Goal: Obtain resource: Download file/media

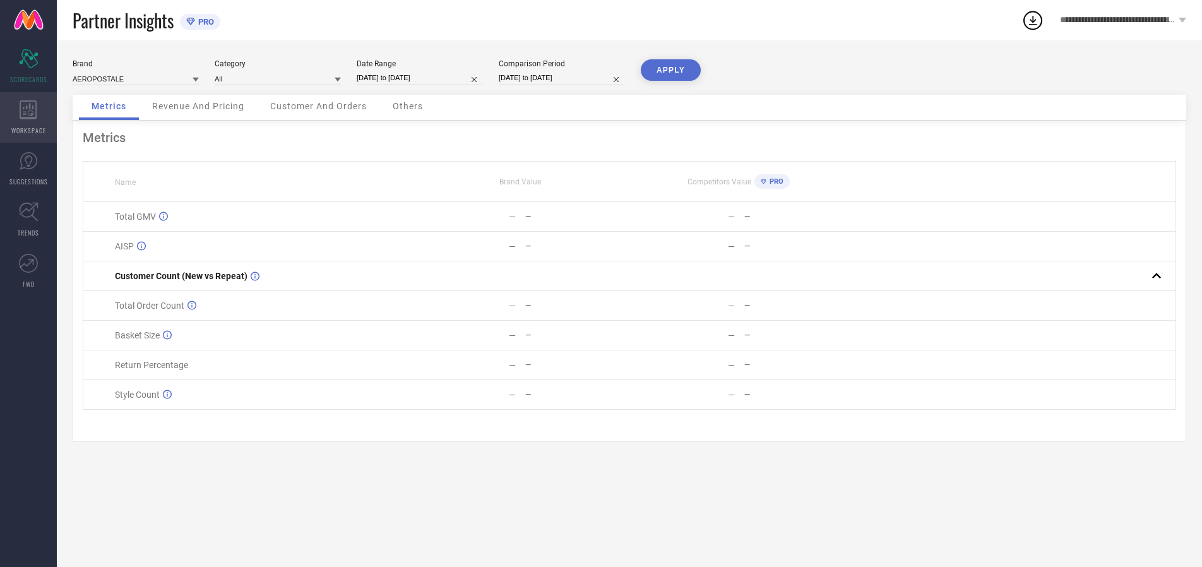
click at [28, 117] on icon at bounding box center [28, 109] width 17 height 19
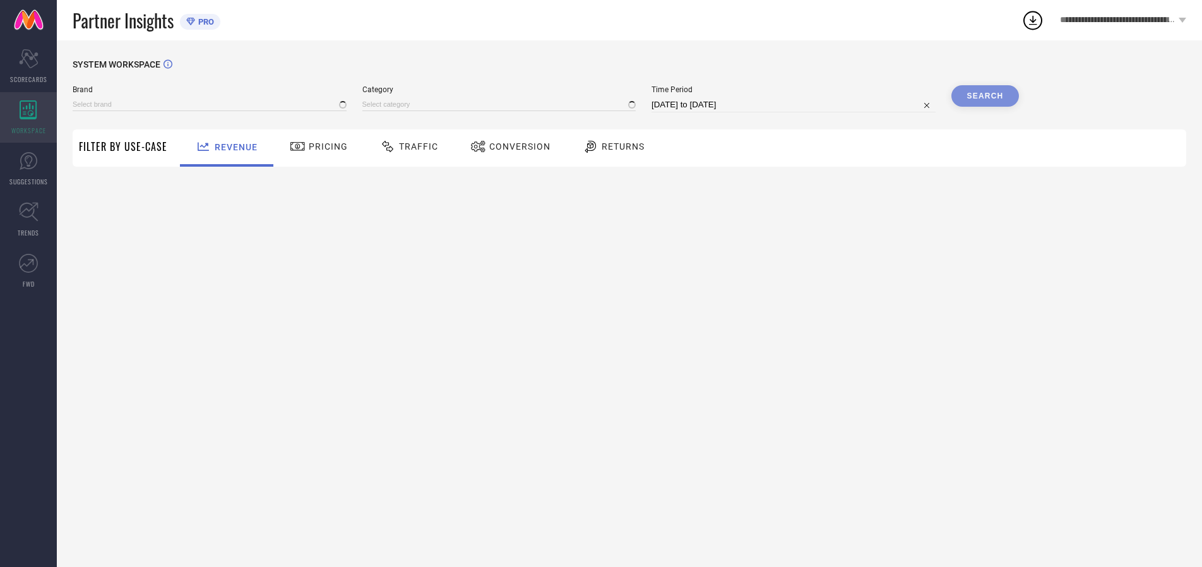
type input "AEROPOSTALE"
type input "All"
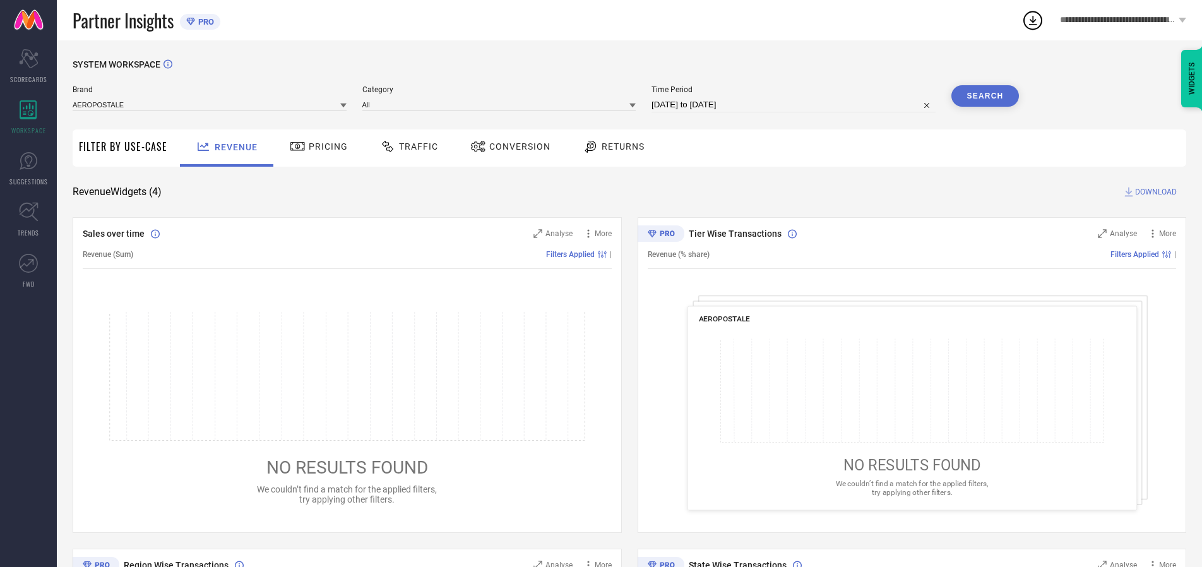
click at [516, 146] on span "Conversion" at bounding box center [519, 146] width 61 height 10
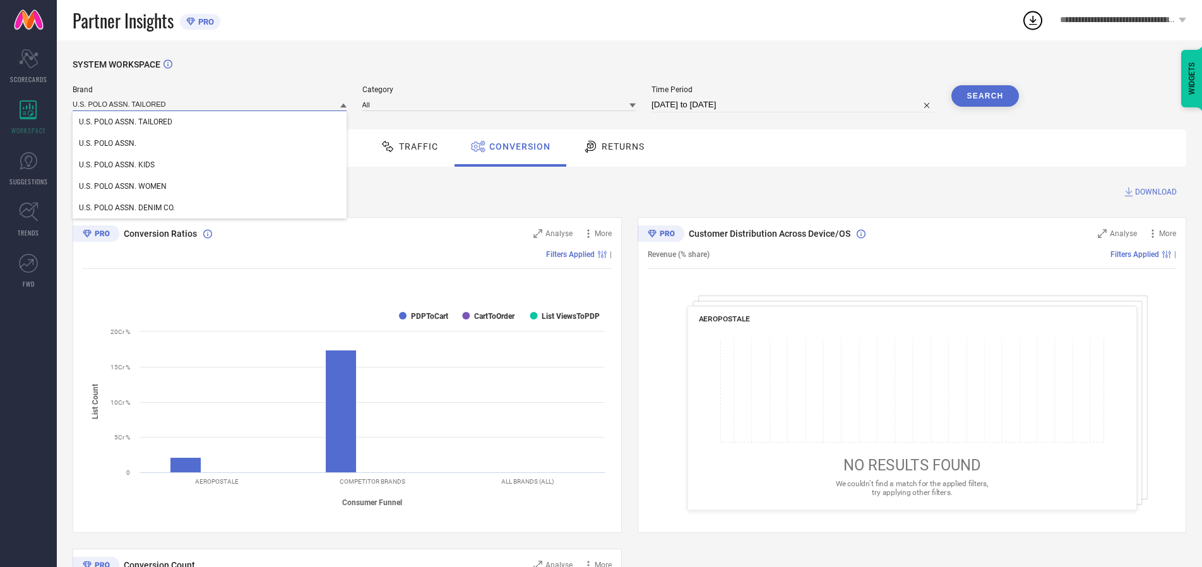
type input "U.S. POLO ASSN. TAILORED"
click at [126, 122] on span "U.S. POLO ASSN. TAILORED" at bounding box center [125, 121] width 93 height 9
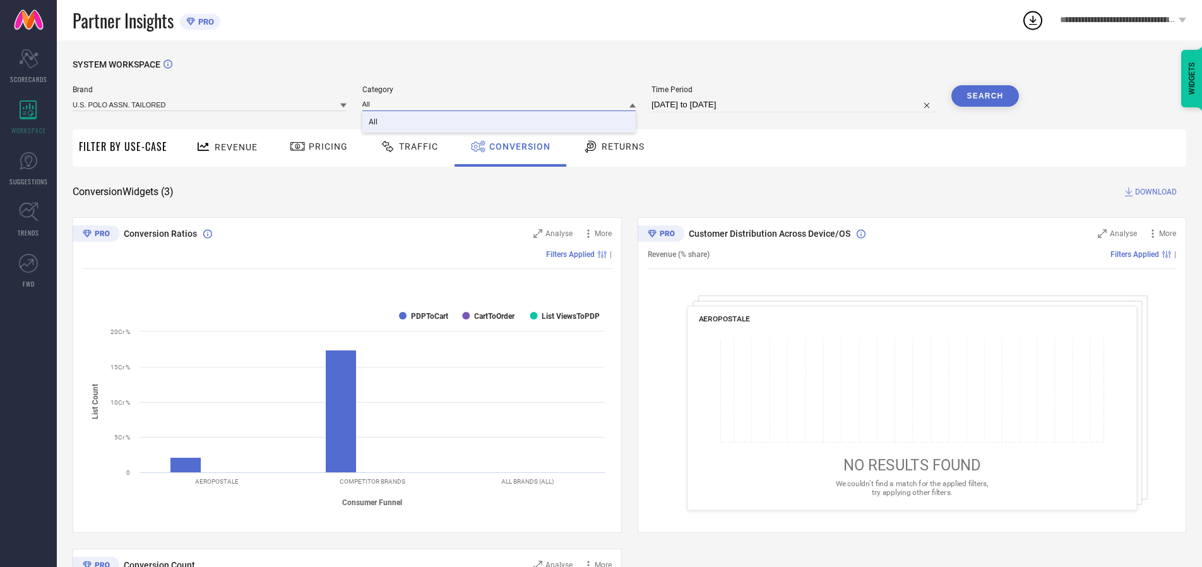
type input "All"
click at [374, 122] on span "All" at bounding box center [373, 121] width 9 height 9
click at [794, 105] on input "[DATE] to [DATE]" at bounding box center [793, 104] width 284 height 15
select select "8"
select select "2025"
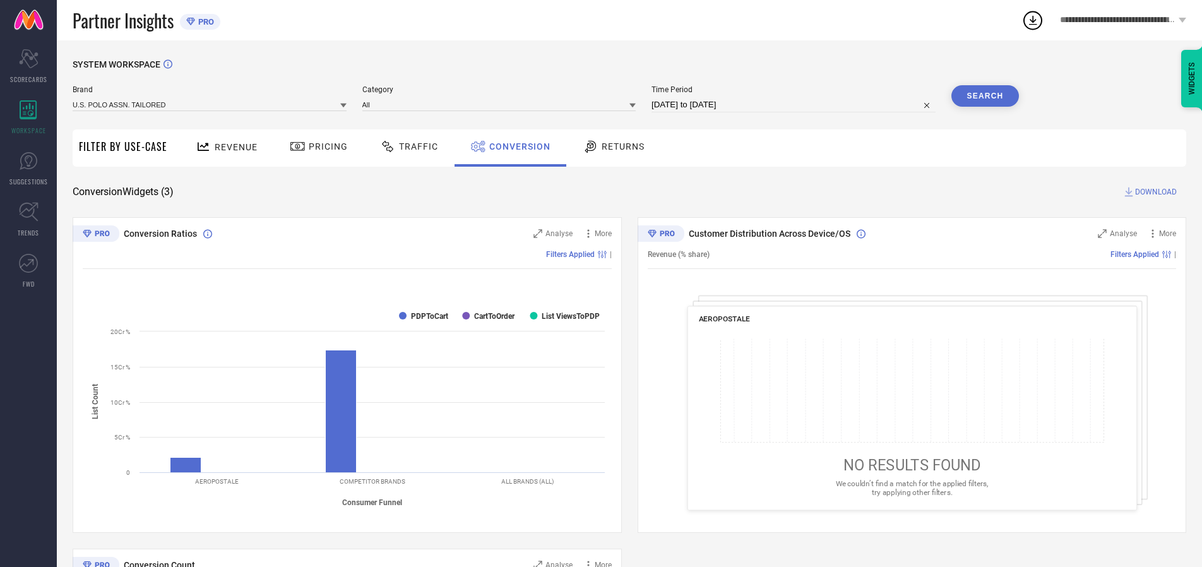
select select "9"
select select "2025"
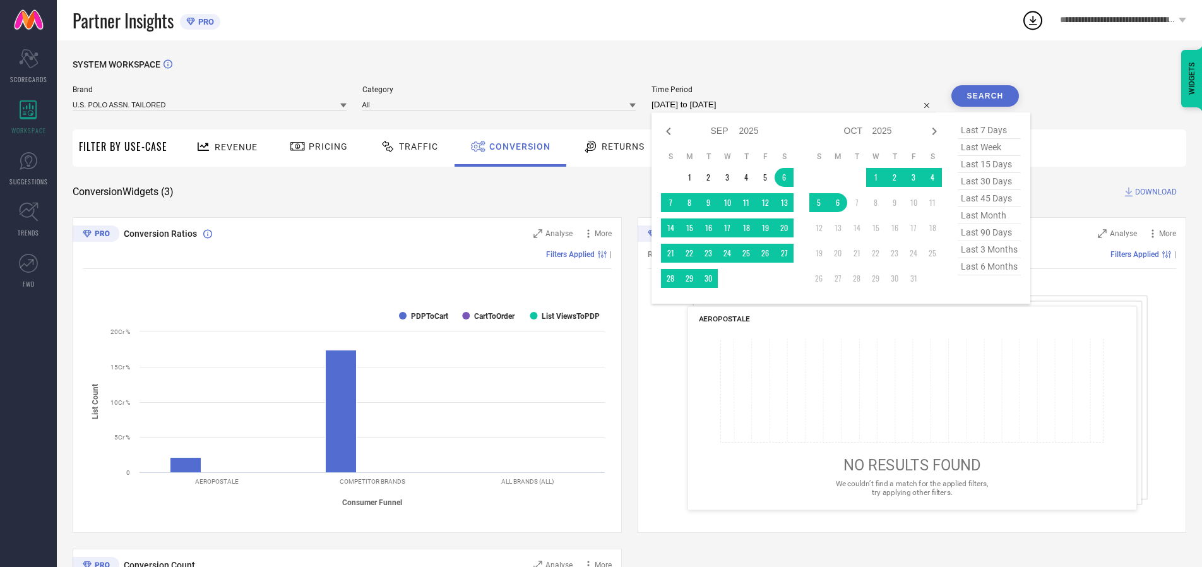
click at [840, 203] on td "6" at bounding box center [837, 202] width 19 height 19
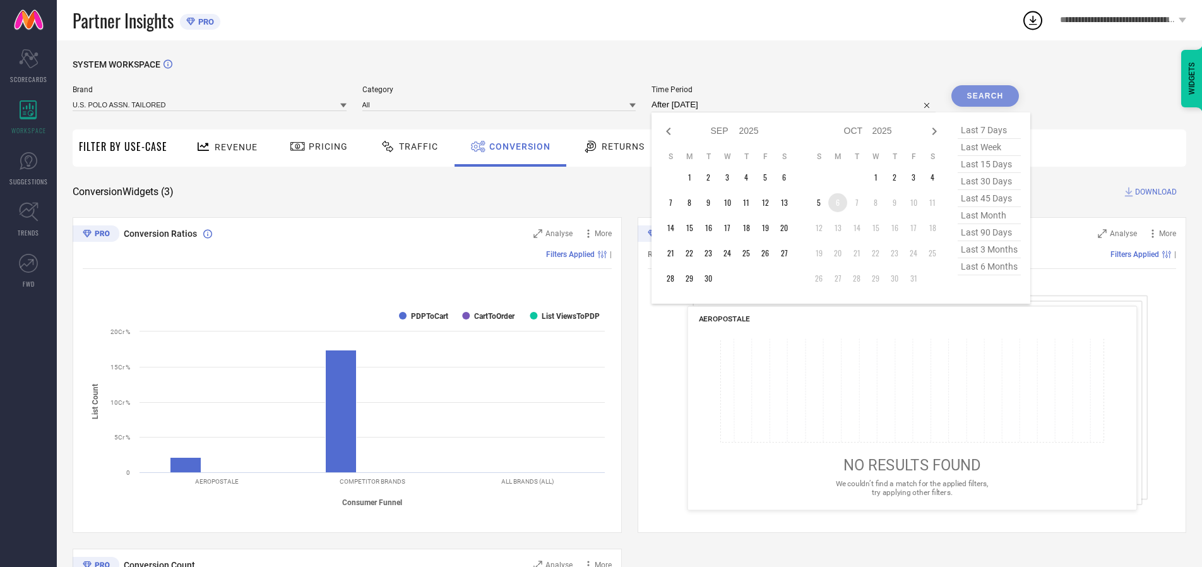
type input "[DATE] to [DATE]"
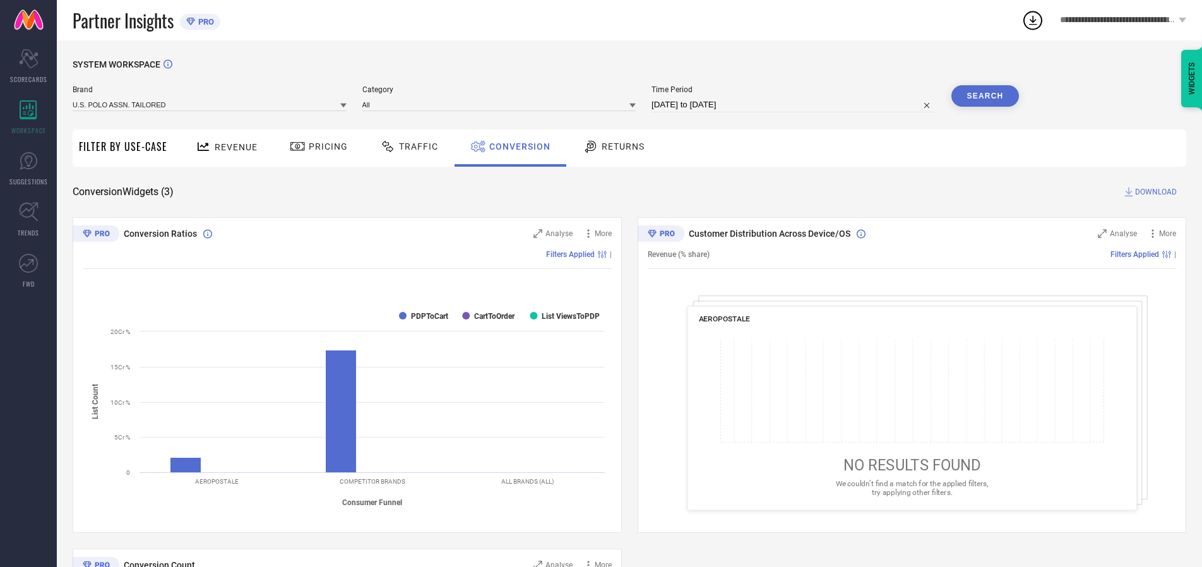
click at [985, 96] on button "Search" at bounding box center [985, 95] width 68 height 21
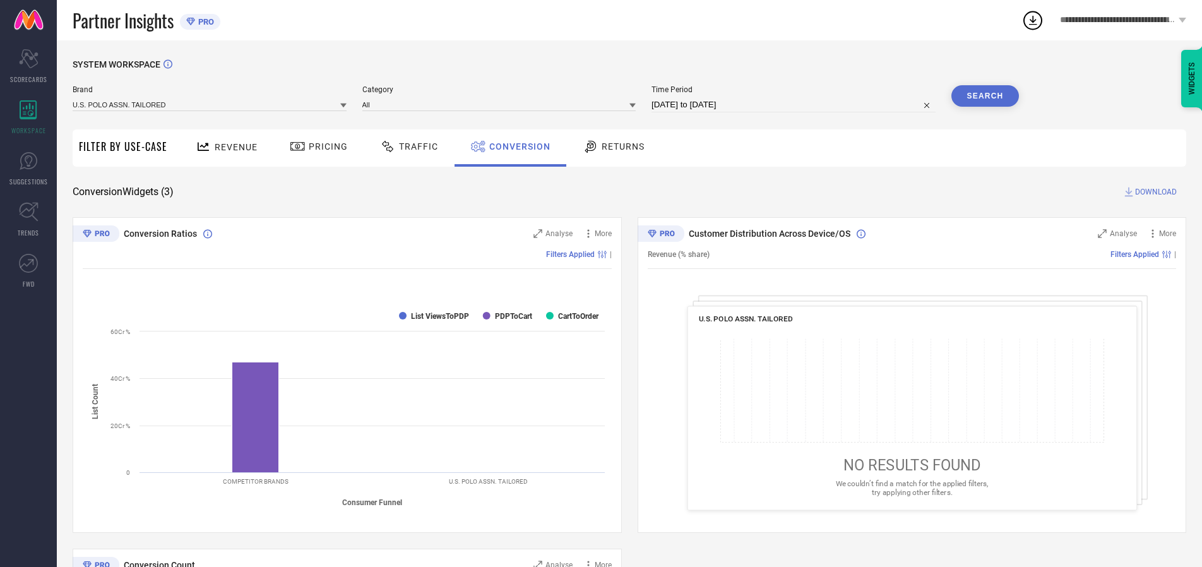
click at [1156, 192] on span "DOWNLOAD" at bounding box center [1156, 192] width 42 height 13
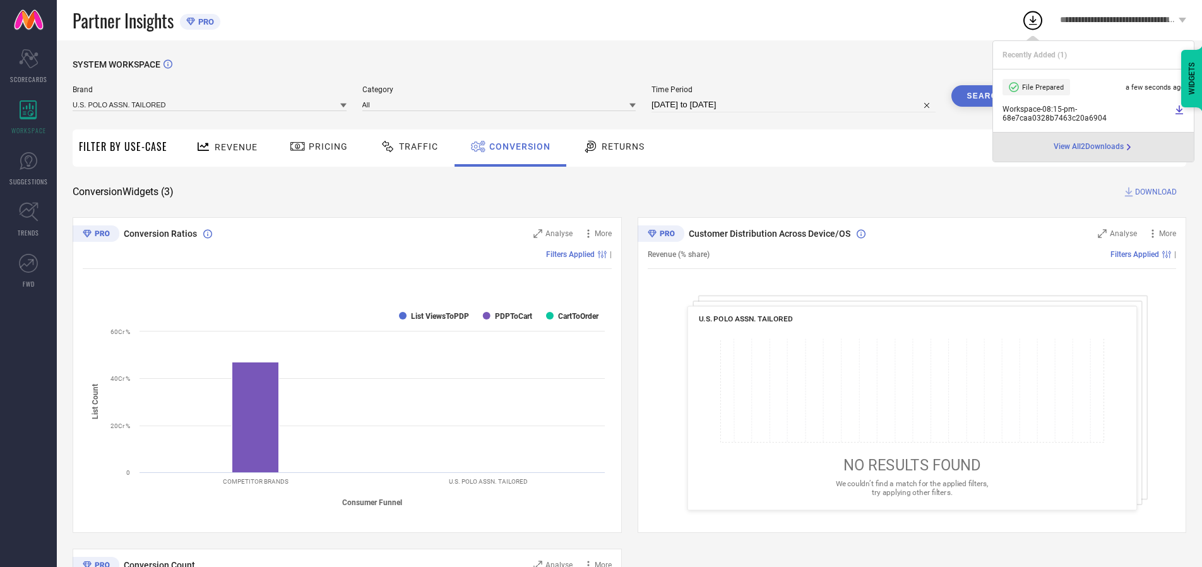
click at [516, 146] on span "Conversion" at bounding box center [519, 146] width 61 height 10
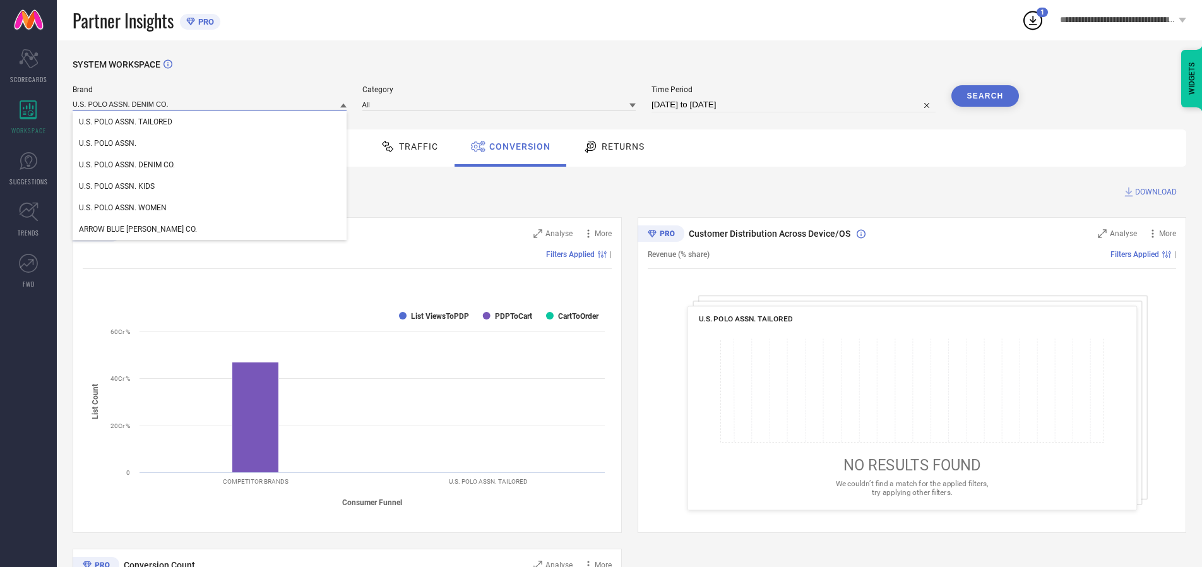
type input "U.S. POLO ASSN. DENIM CO."
click at [127, 165] on span "U.S. POLO ASSN. DENIM CO." at bounding box center [127, 164] width 96 height 9
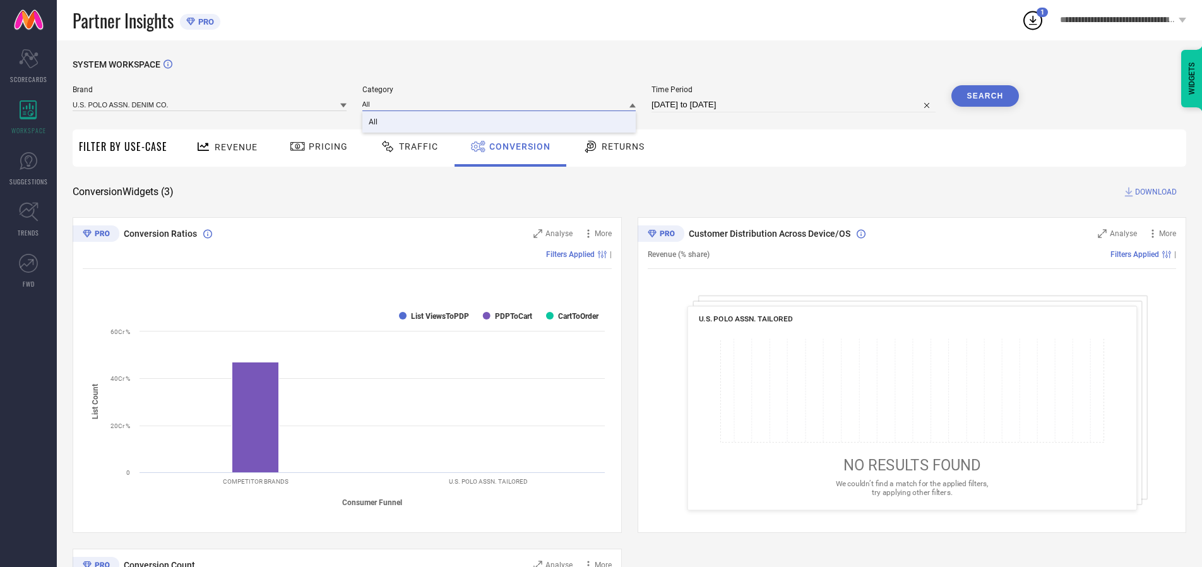
type input "All"
click at [374, 122] on span "All" at bounding box center [373, 121] width 9 height 9
click at [985, 96] on button "Search" at bounding box center [985, 95] width 68 height 21
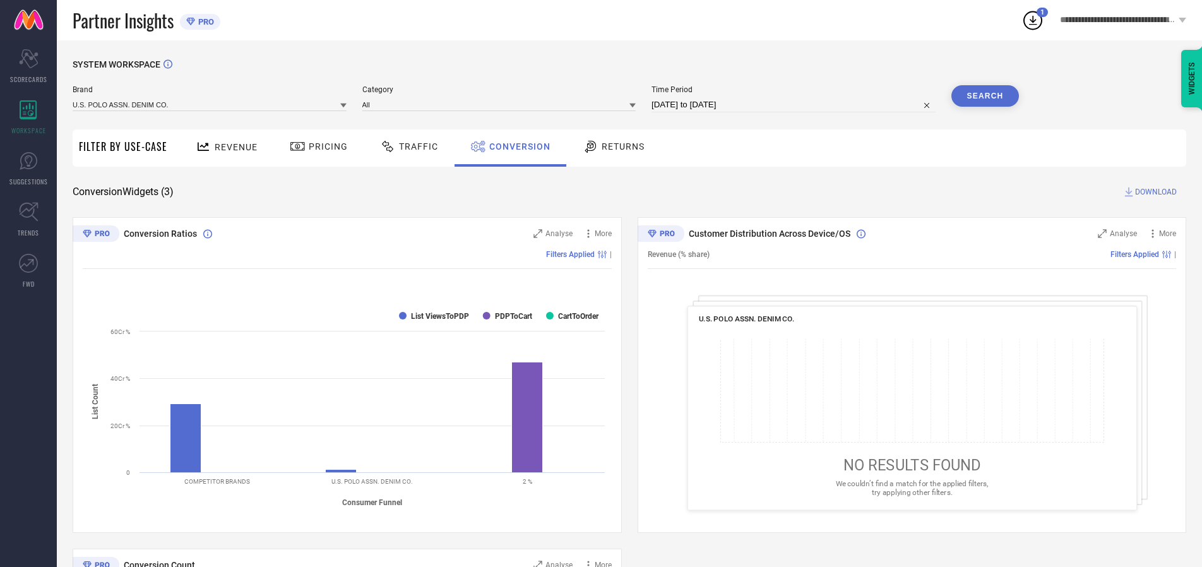
click at [1156, 192] on span "DOWNLOAD" at bounding box center [1156, 192] width 42 height 13
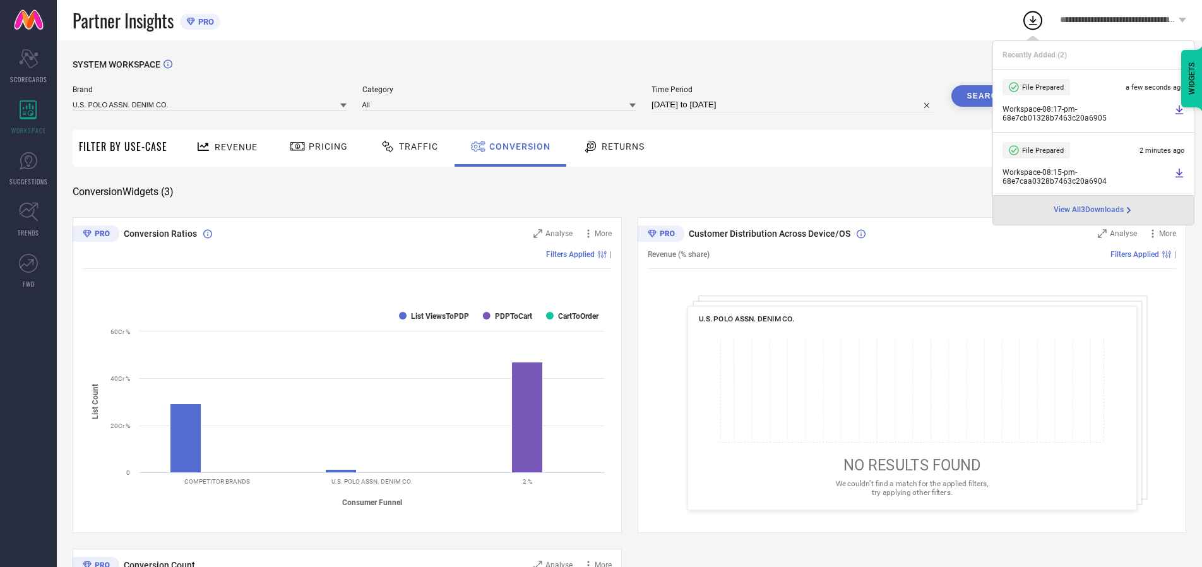
click at [516, 146] on span "Conversion" at bounding box center [519, 146] width 61 height 10
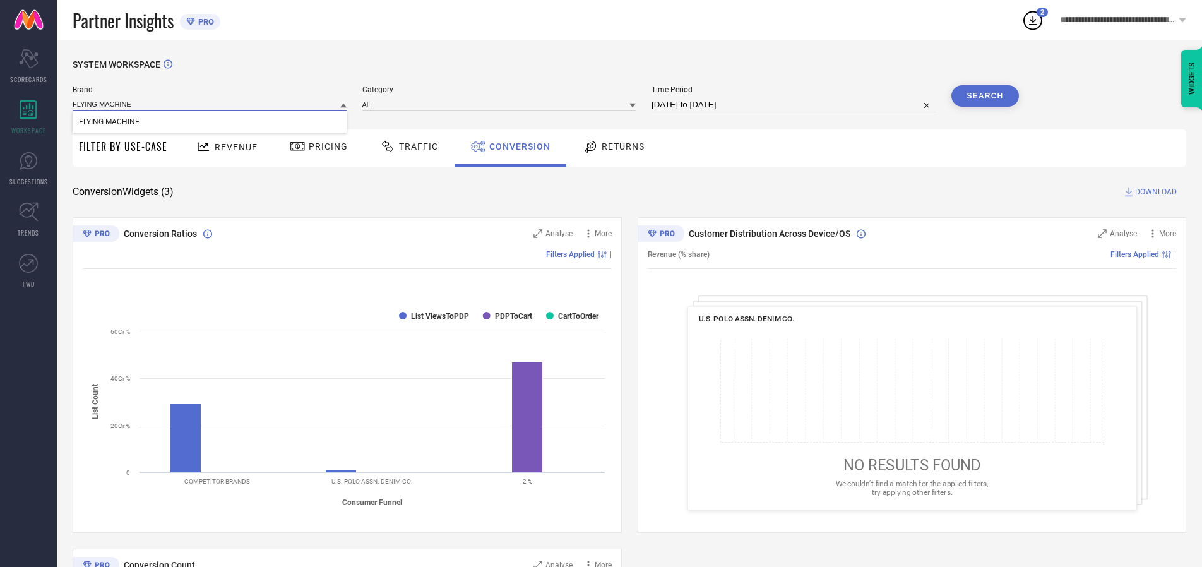
type input "FLYING MACHINE"
click at [109, 122] on span "FLYING MACHINE" at bounding box center [109, 121] width 61 height 9
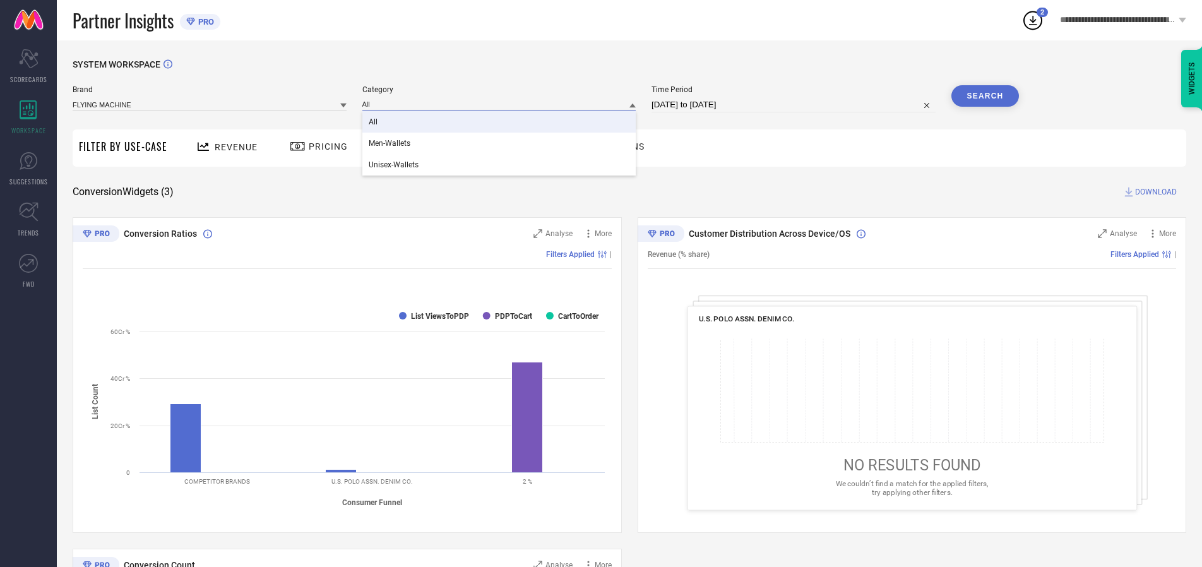
type input "All"
click at [374, 122] on span "All" at bounding box center [373, 121] width 9 height 9
click at [985, 96] on button "Search" at bounding box center [985, 95] width 68 height 21
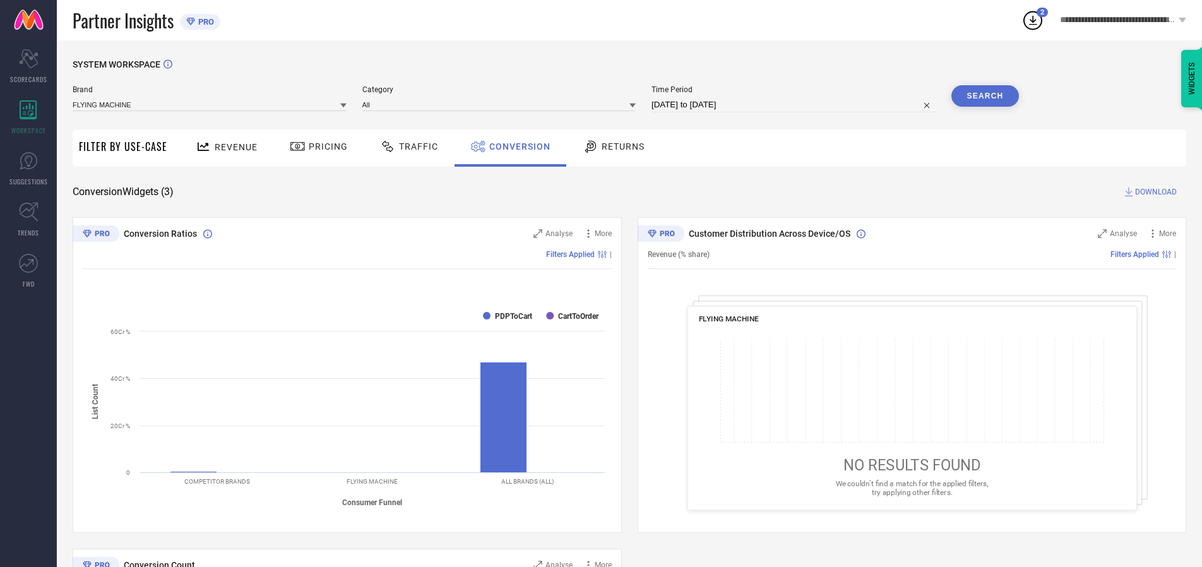
click at [1156, 192] on span "DOWNLOAD" at bounding box center [1156, 192] width 42 height 13
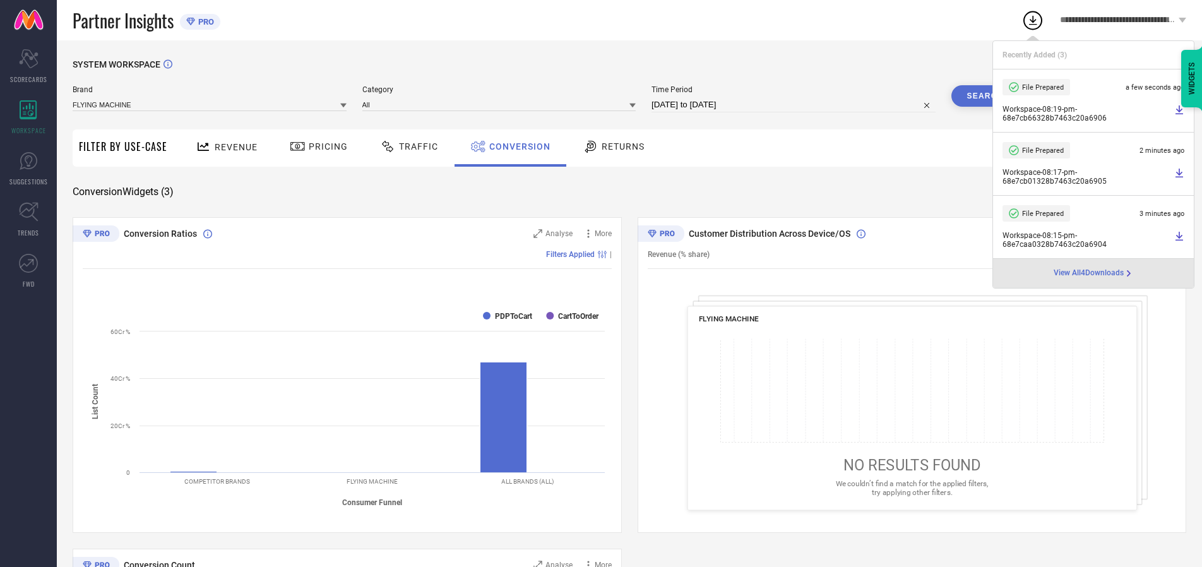
click at [516, 146] on span "Conversion" at bounding box center [519, 146] width 61 height 10
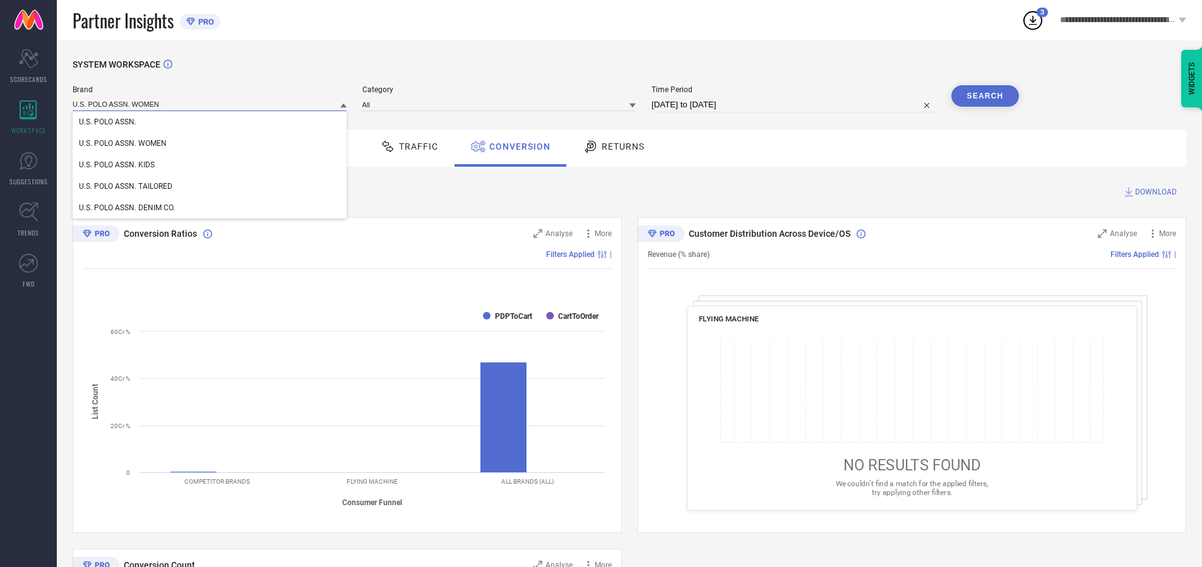
type input "U.S. POLO ASSN. WOMEN"
click at [122, 144] on span "U.S. POLO ASSN. WOMEN" at bounding box center [123, 143] width 88 height 9
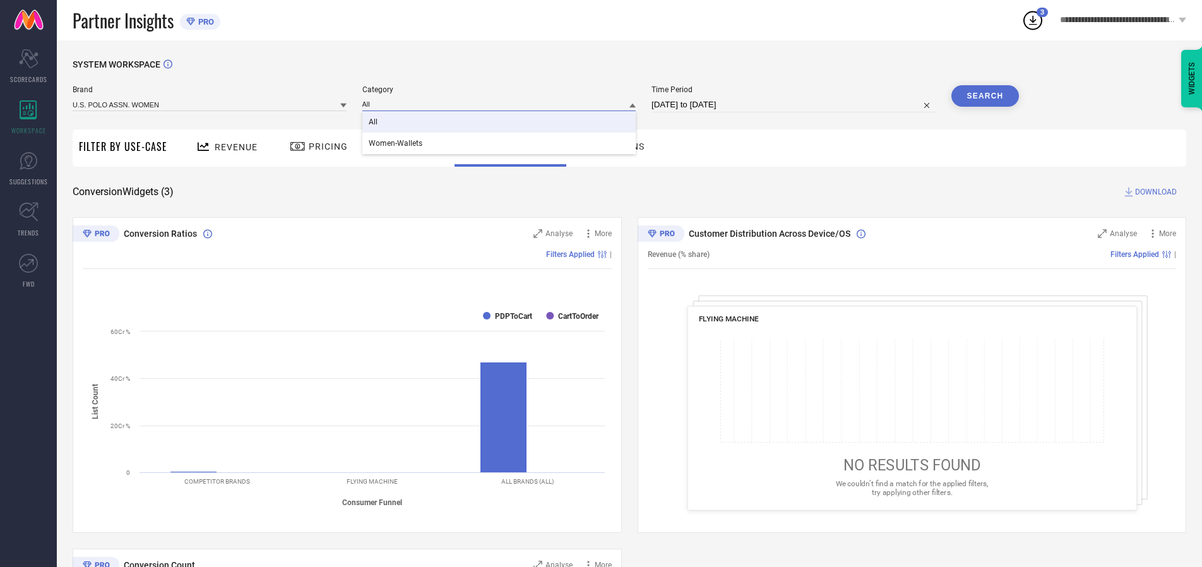
type input "All"
click at [374, 122] on span "All" at bounding box center [373, 121] width 9 height 9
click at [985, 96] on button "Search" at bounding box center [985, 95] width 68 height 21
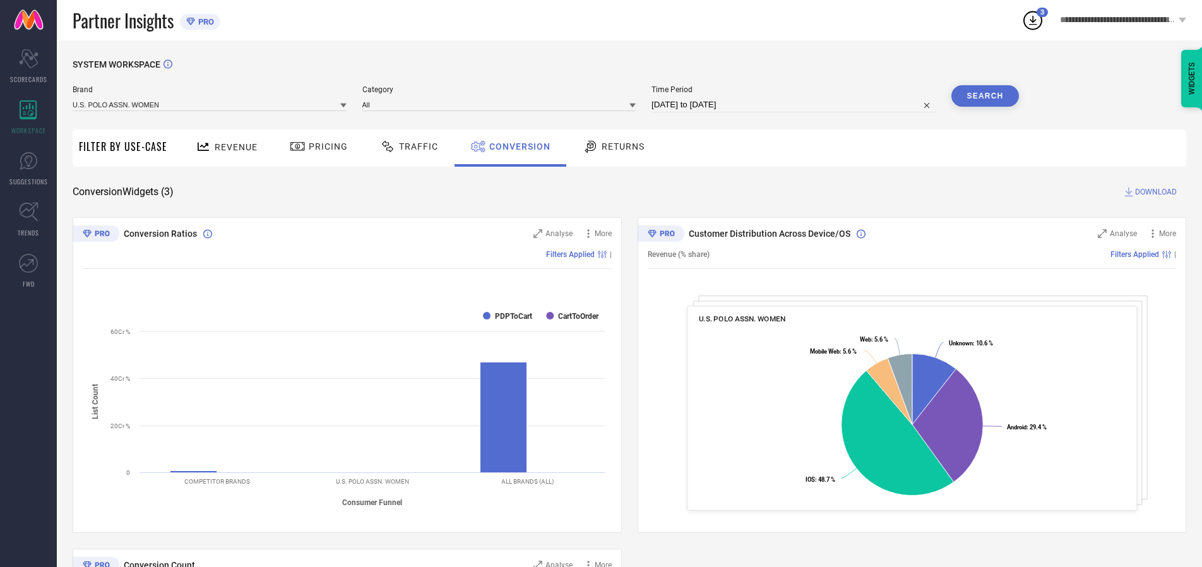
click at [1156, 192] on span "DOWNLOAD" at bounding box center [1156, 192] width 42 height 13
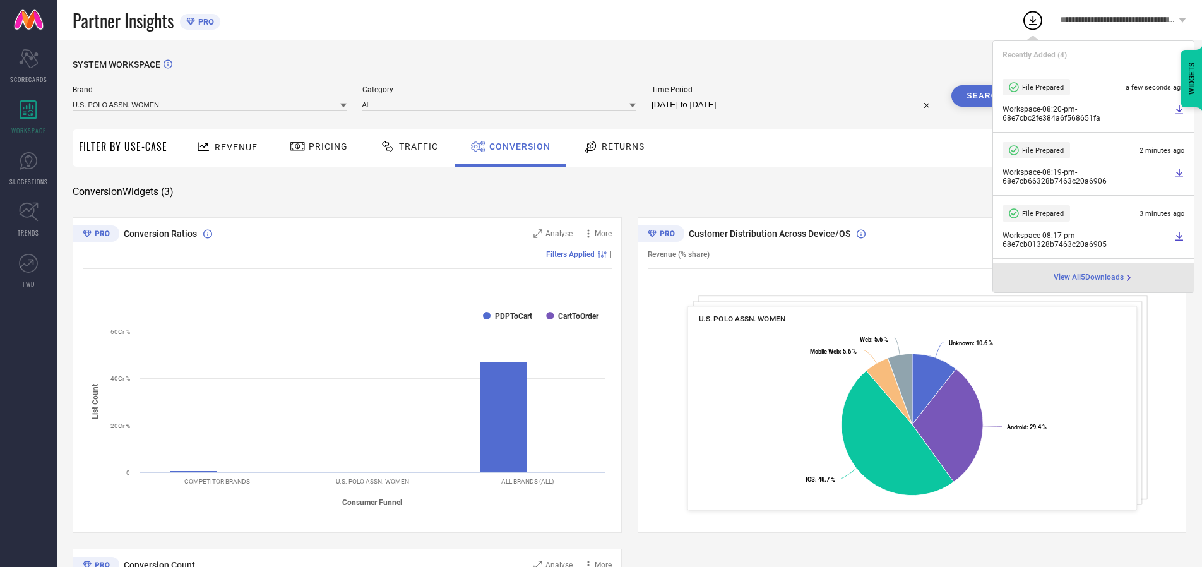
click at [516, 146] on span "Conversion" at bounding box center [519, 146] width 61 height 10
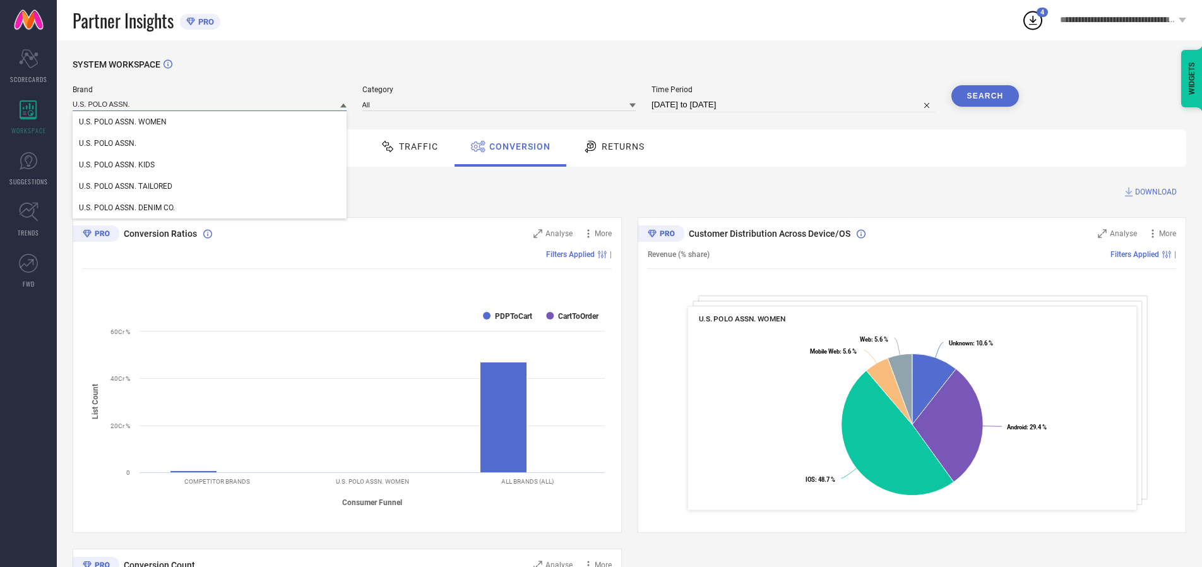
type input "U.S. POLO ASSN."
click at [107, 144] on span "U.S. POLO ASSN." at bounding box center [107, 143] width 57 height 9
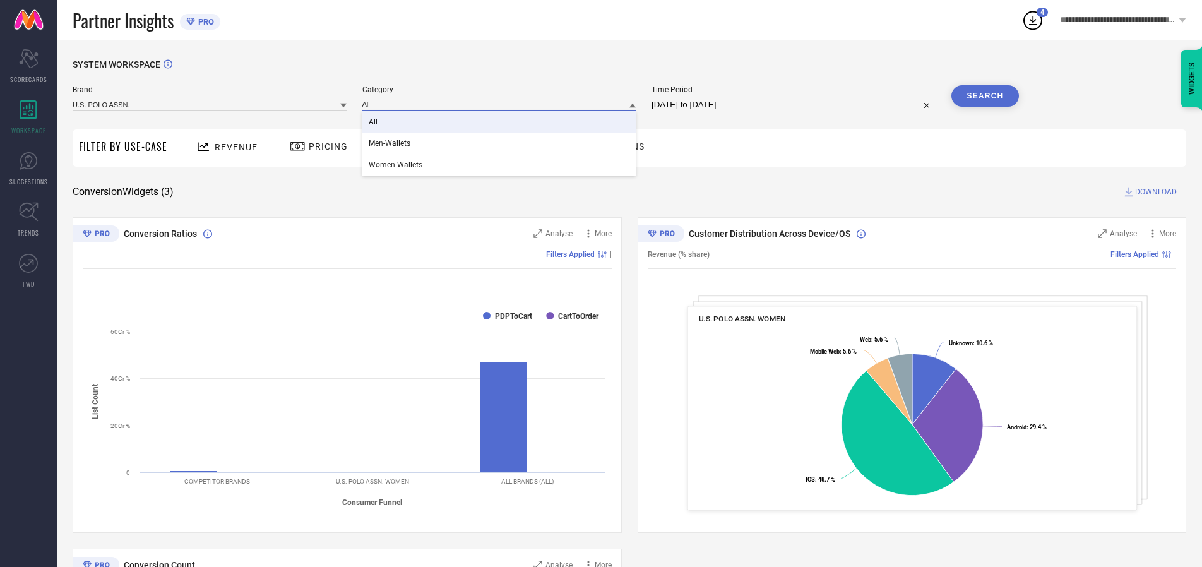
type input "All"
click at [374, 122] on span "All" at bounding box center [373, 121] width 9 height 9
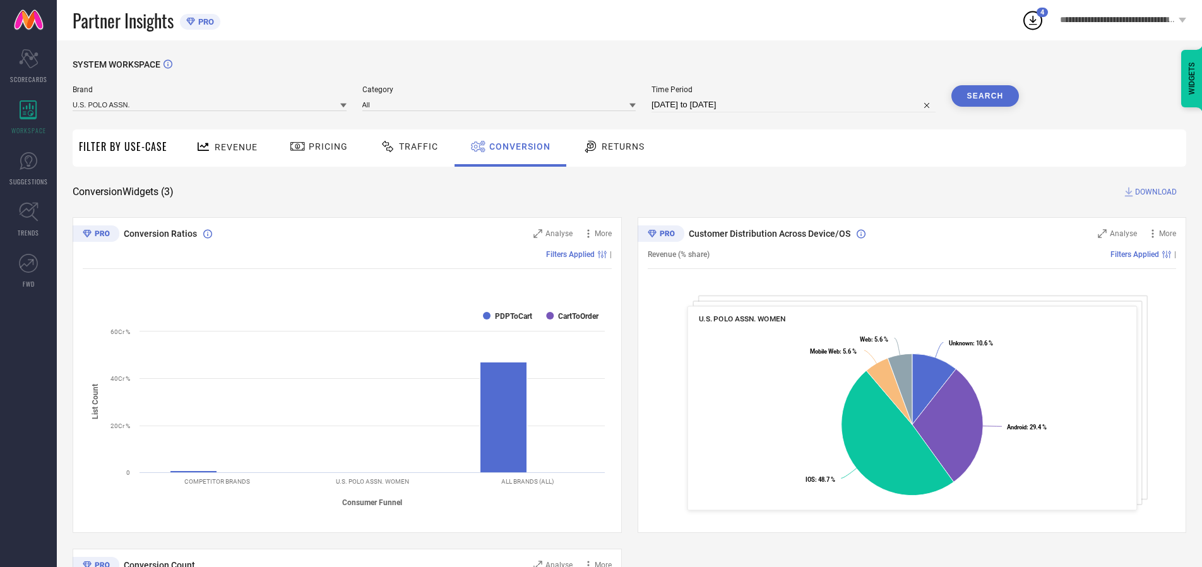
click at [985, 96] on button "Search" at bounding box center [985, 95] width 68 height 21
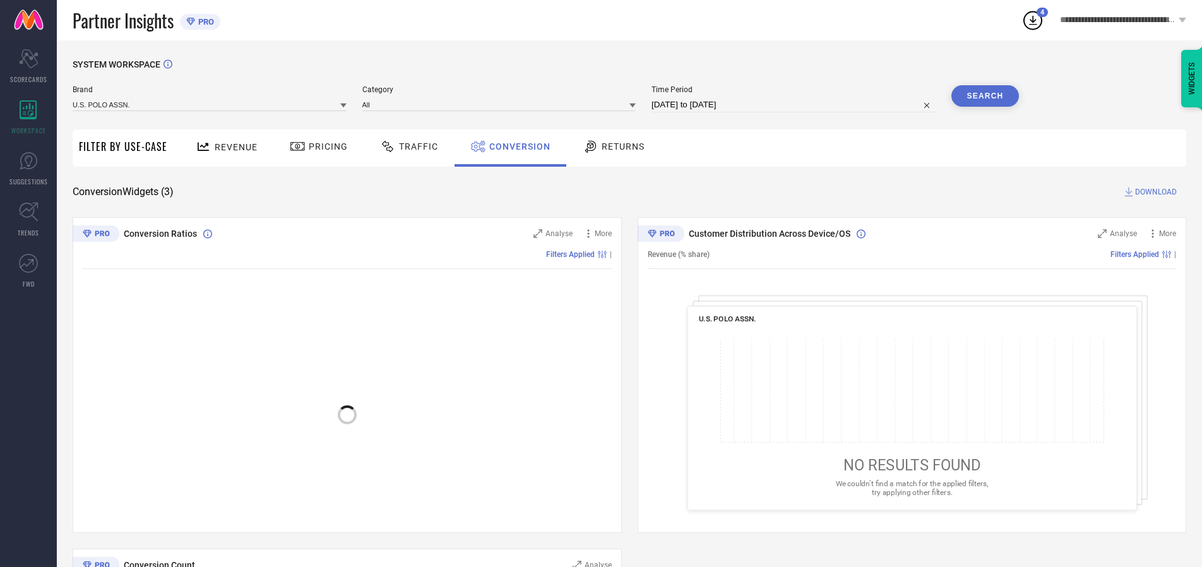
click at [1156, 192] on span "DOWNLOAD" at bounding box center [1156, 192] width 42 height 13
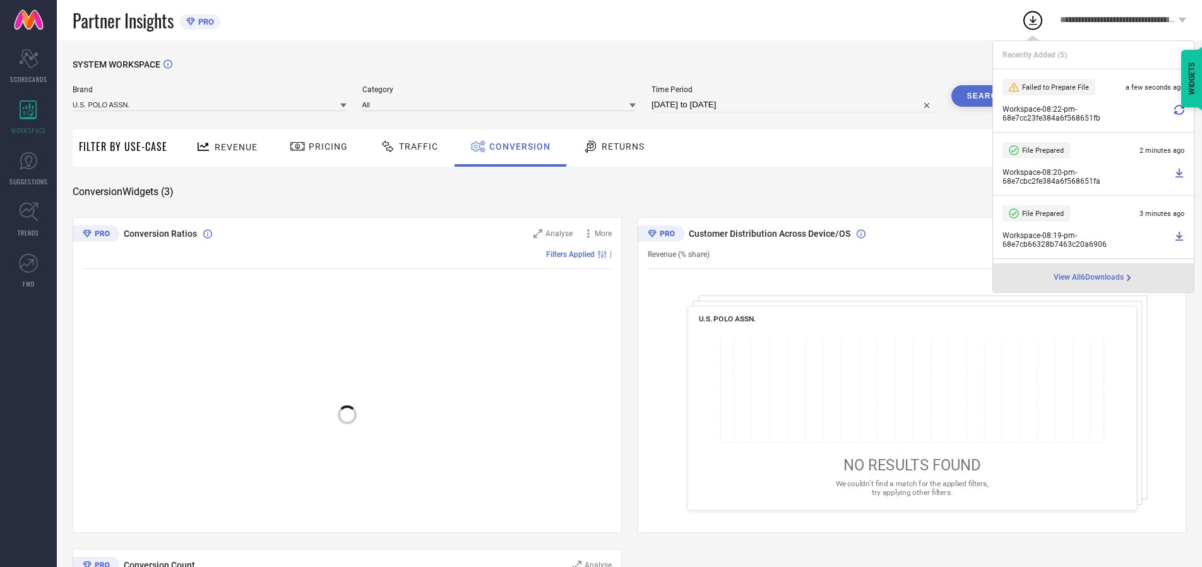
click at [516, 146] on span "Conversion" at bounding box center [519, 146] width 61 height 10
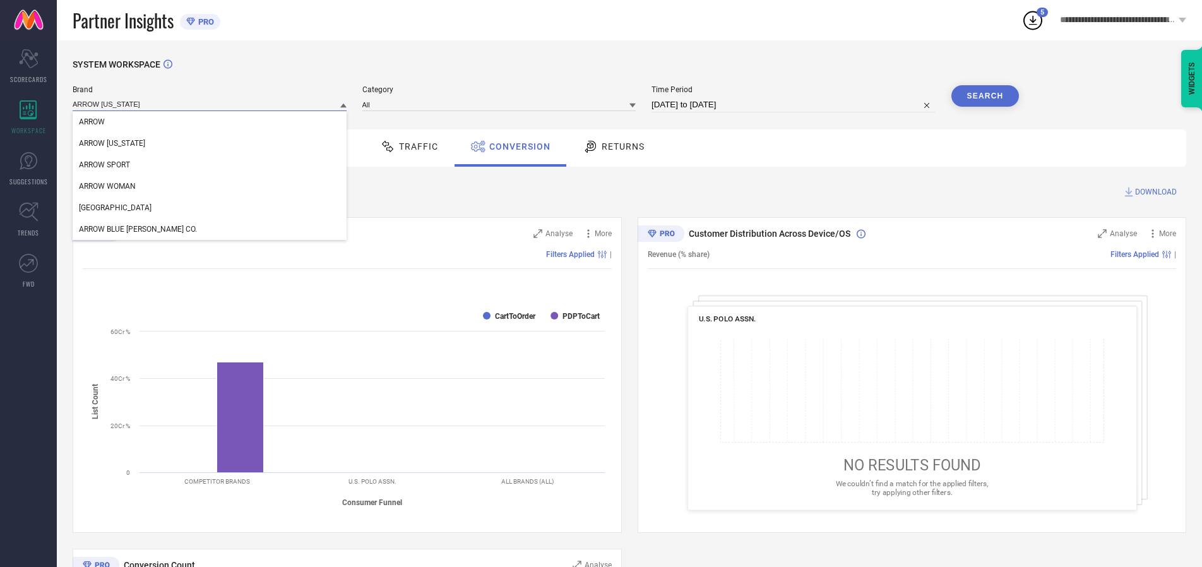
type input "ARROW [US_STATE]"
click at [111, 144] on span "ARROW [US_STATE]" at bounding box center [112, 143] width 66 height 9
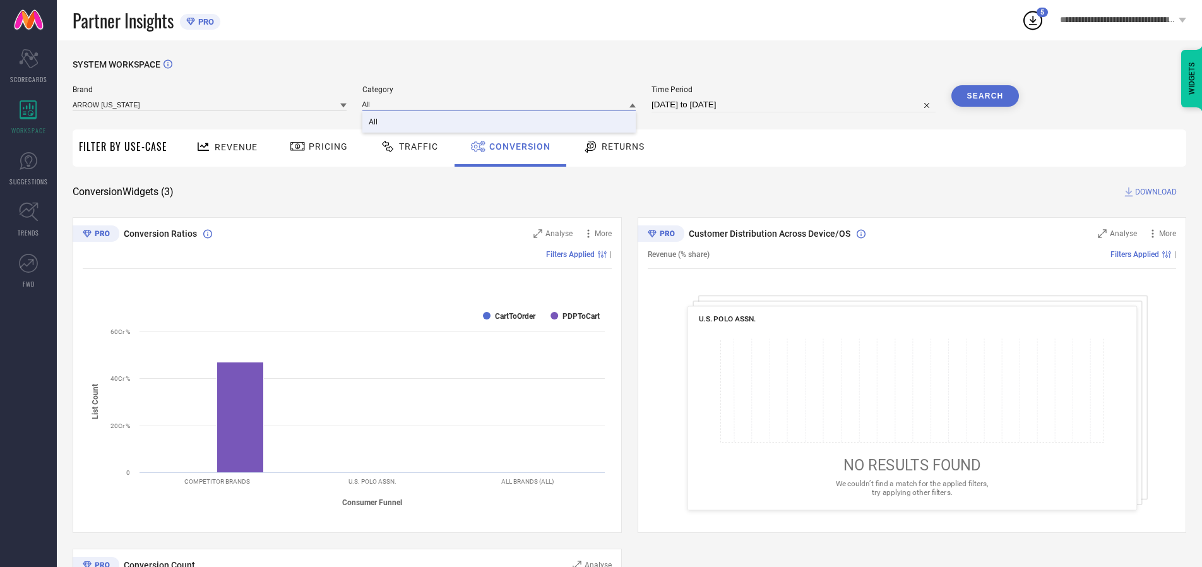
type input "All"
click at [374, 122] on span "All" at bounding box center [373, 121] width 9 height 9
click at [985, 96] on button "Search" at bounding box center [985, 95] width 68 height 21
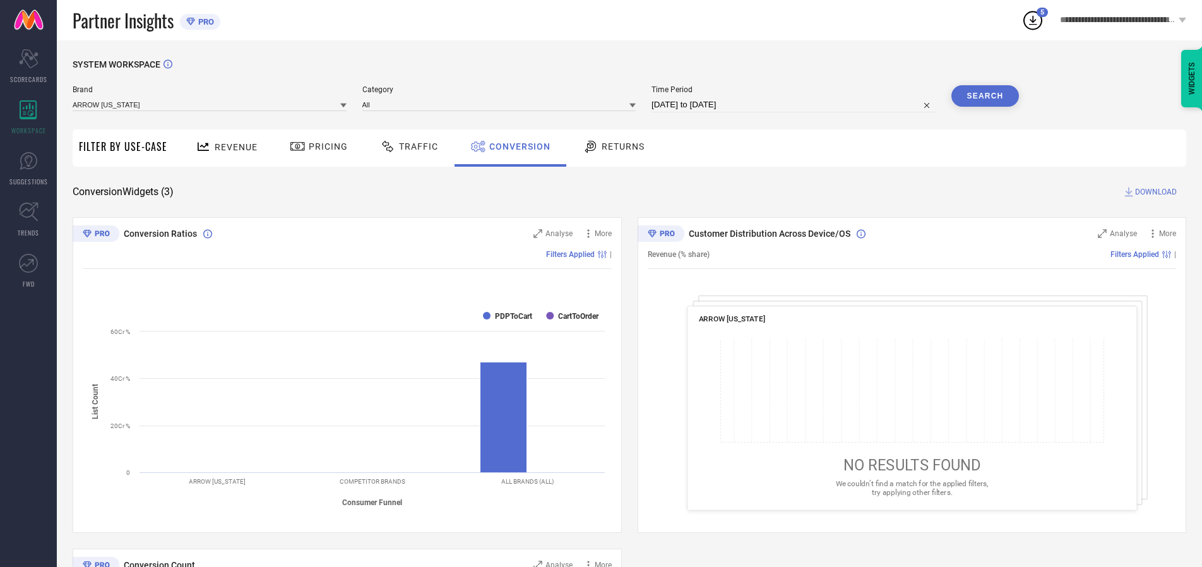
click at [1156, 192] on span "DOWNLOAD" at bounding box center [1156, 192] width 42 height 13
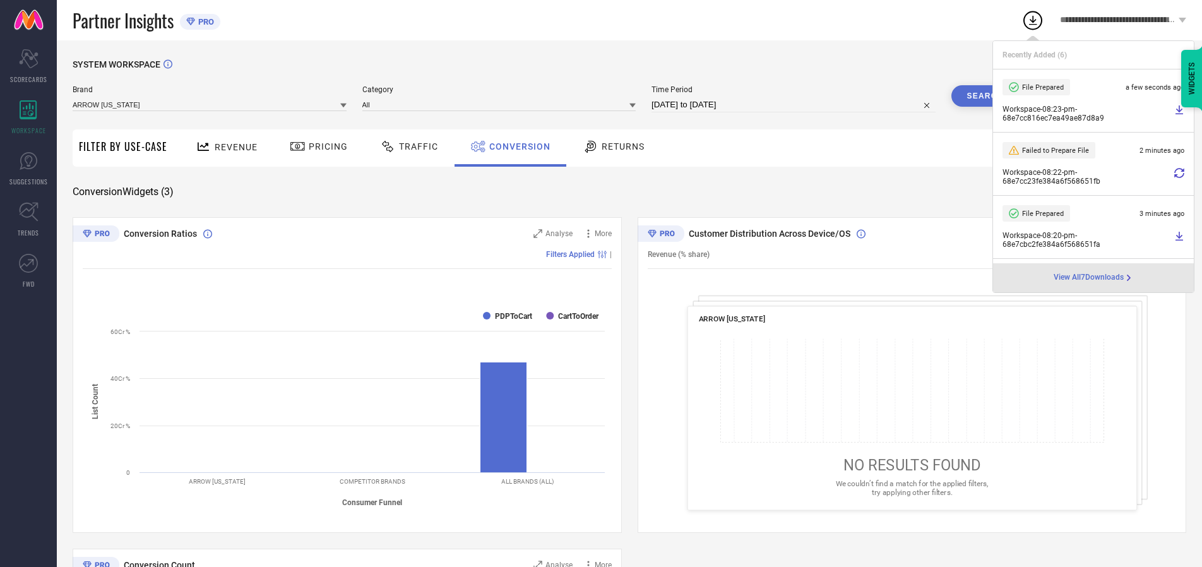
click at [516, 146] on span "Conversion" at bounding box center [519, 146] width 61 height 10
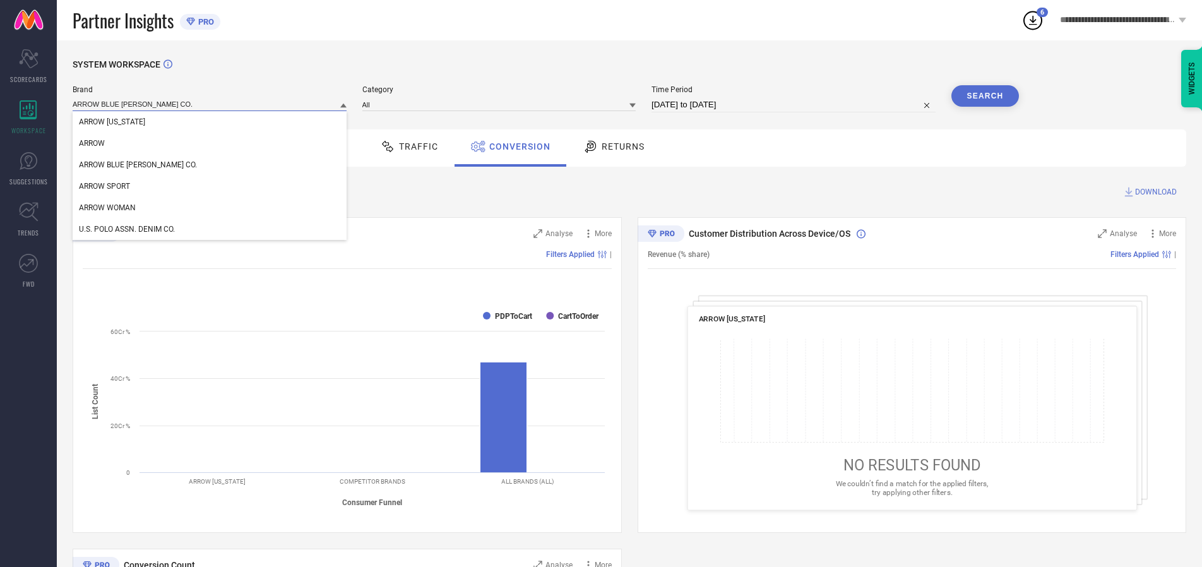
type input "ARROW BLUE [PERSON_NAME] CO."
click at [119, 165] on span "ARROW BLUE [PERSON_NAME] CO." at bounding box center [138, 164] width 118 height 9
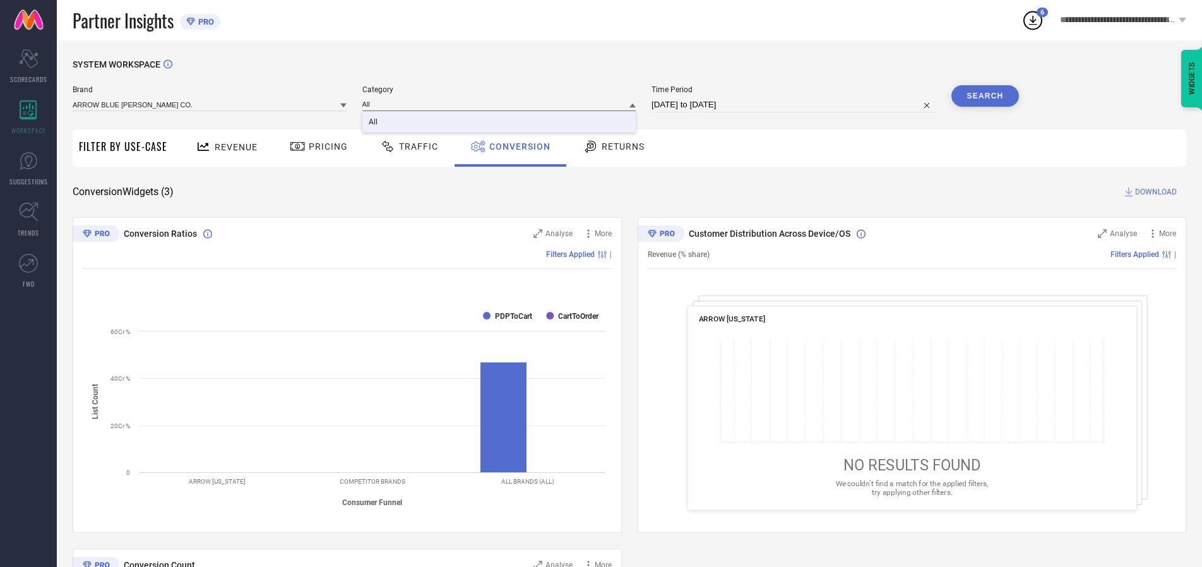
type input "All"
click at [374, 122] on span "All" at bounding box center [373, 121] width 9 height 9
click at [985, 96] on button "Search" at bounding box center [985, 95] width 68 height 21
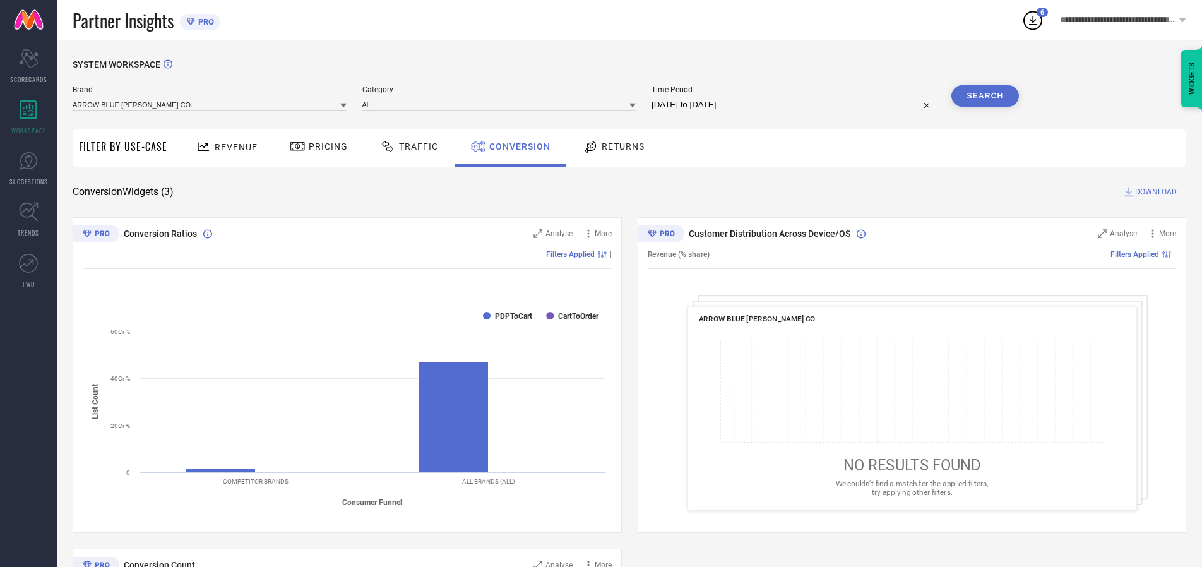
click at [1156, 192] on span "DOWNLOAD" at bounding box center [1156, 192] width 42 height 13
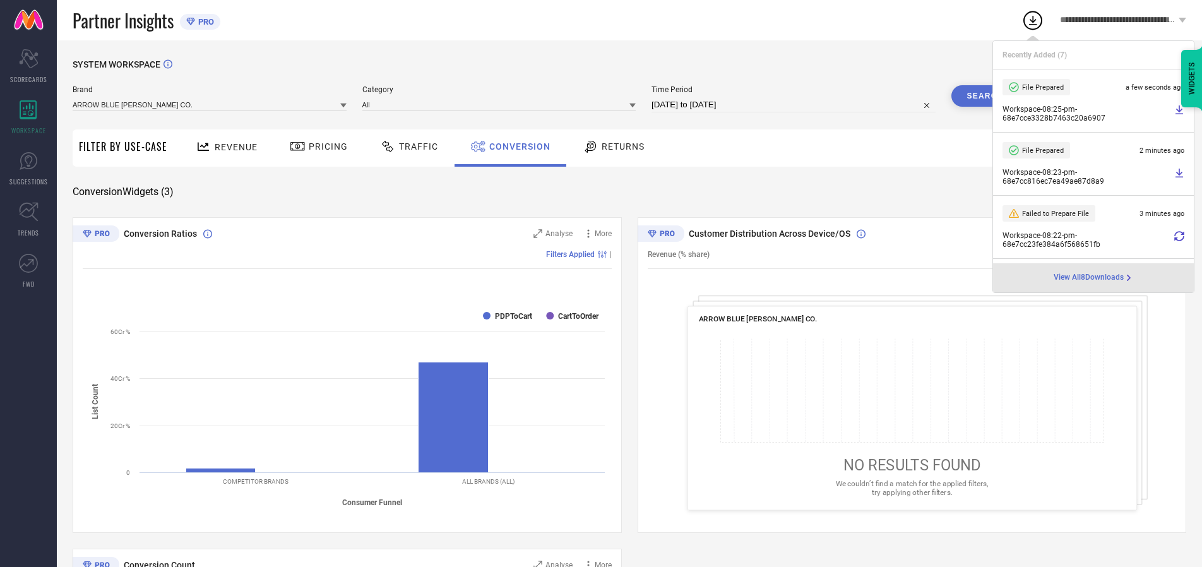
click at [516, 146] on span "Conversion" at bounding box center [519, 146] width 61 height 10
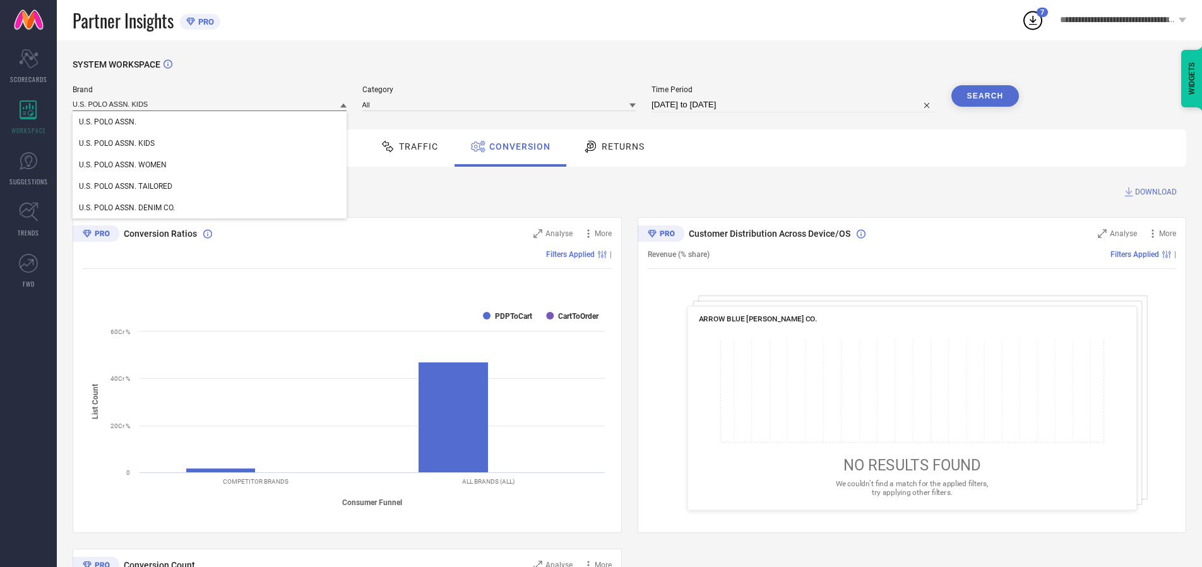
type input "U.S. POLO ASSN. KIDS"
click at [116, 144] on span "U.S. POLO ASSN. KIDS" at bounding box center [117, 143] width 76 height 9
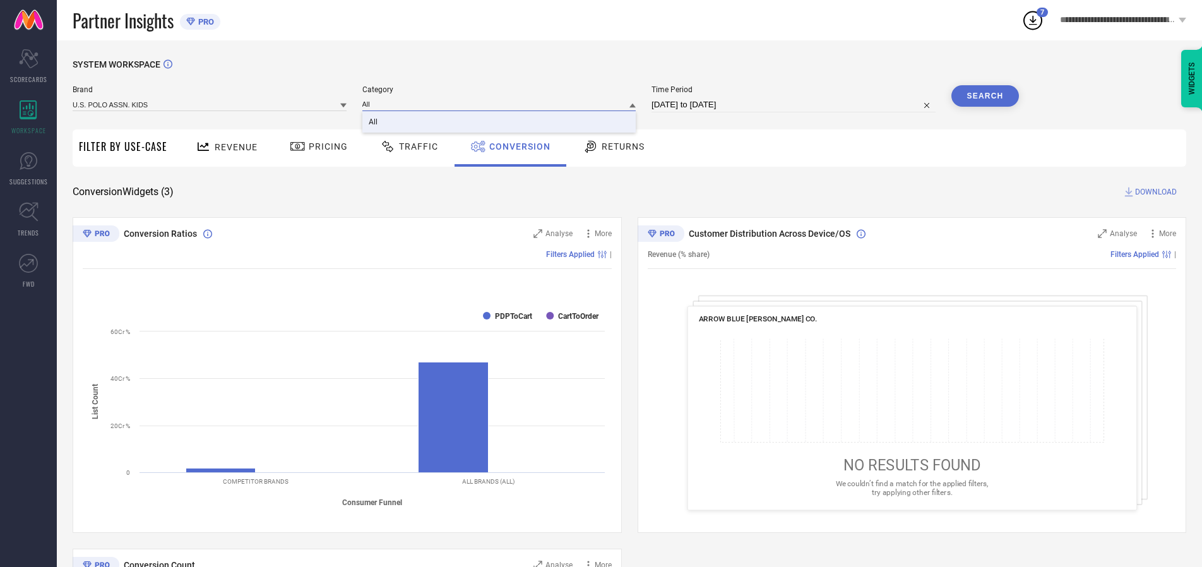
type input "All"
click at [374, 122] on span "All" at bounding box center [373, 121] width 9 height 9
click at [985, 96] on button "Search" at bounding box center [985, 95] width 68 height 21
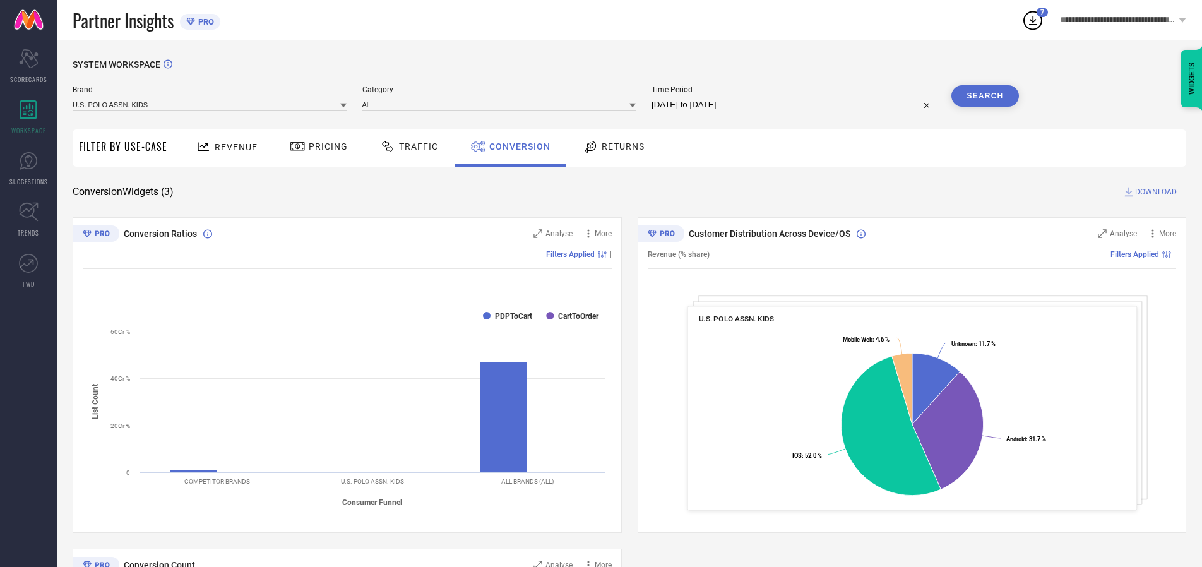
click at [1156, 192] on span "DOWNLOAD" at bounding box center [1156, 192] width 42 height 13
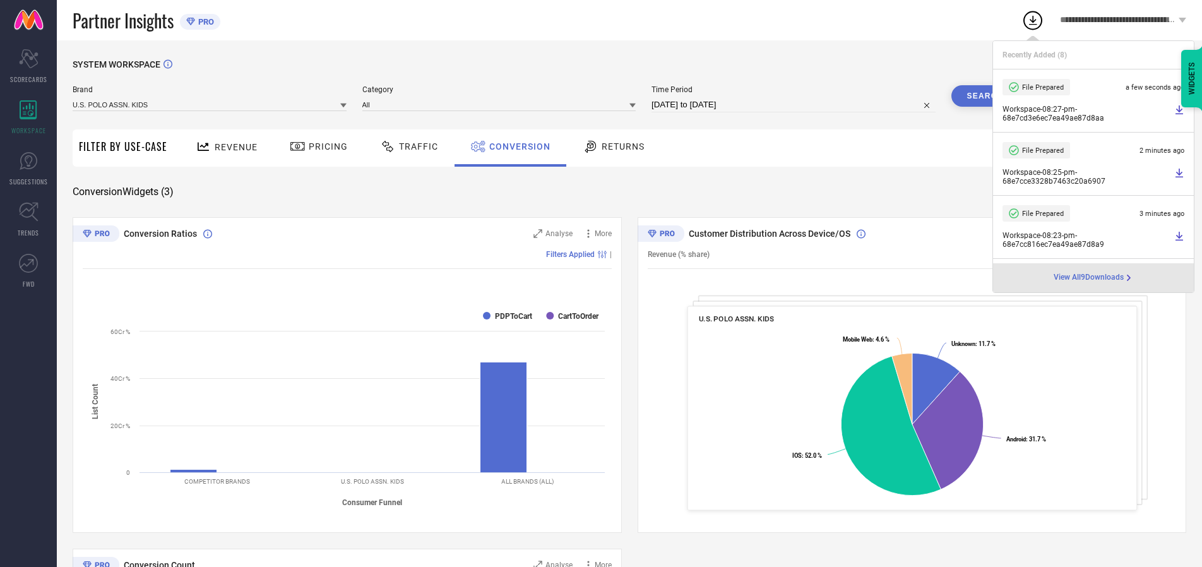
click at [516, 146] on span "Conversion" at bounding box center [519, 146] width 61 height 10
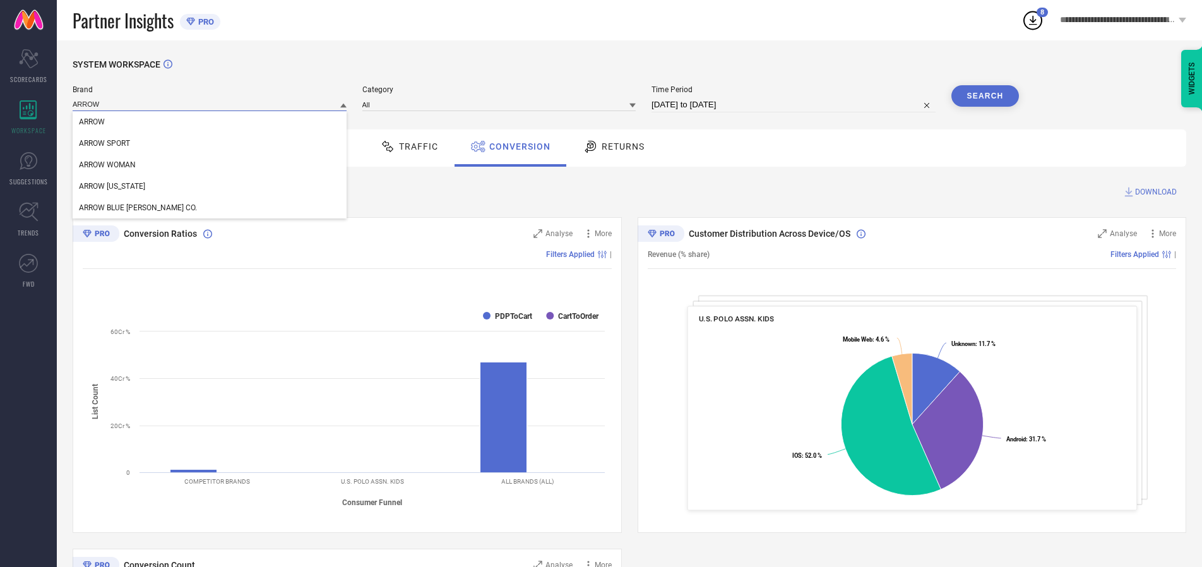
type input "ARROW"
click at [92, 122] on span "ARROW" at bounding box center [92, 121] width 26 height 9
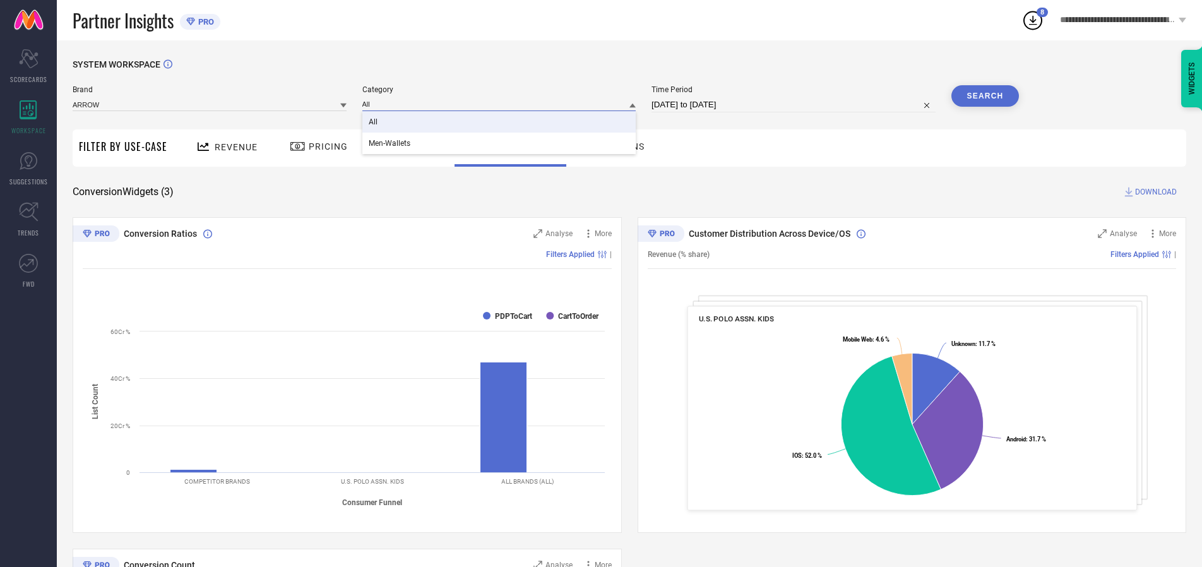
type input "All"
click at [374, 122] on span "All" at bounding box center [373, 121] width 9 height 9
click at [985, 96] on button "Search" at bounding box center [985, 95] width 68 height 21
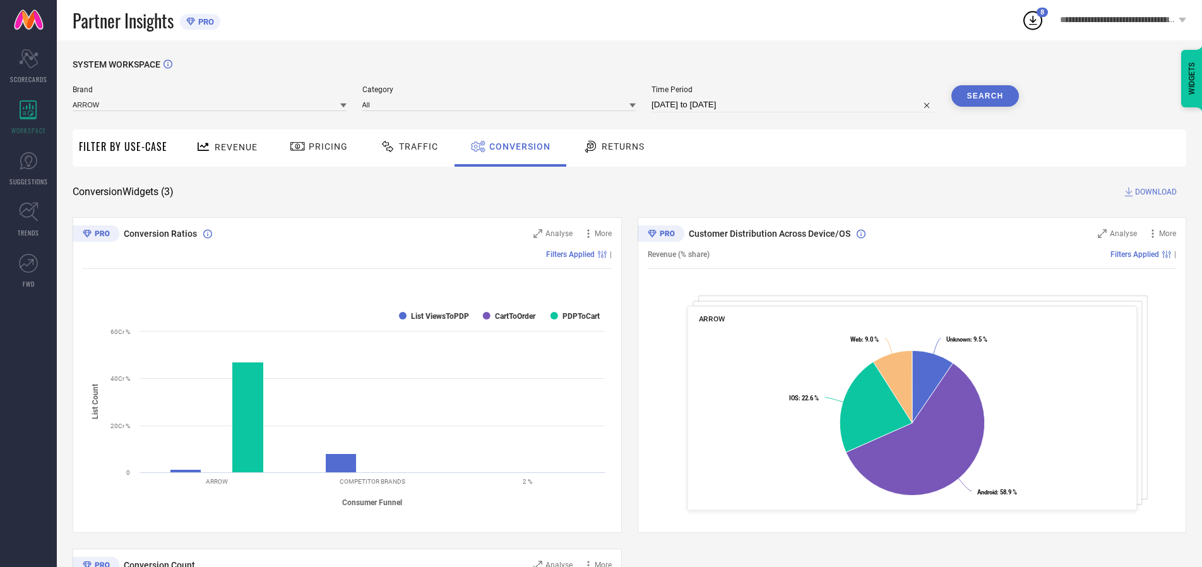
click at [1156, 192] on span "DOWNLOAD" at bounding box center [1156, 192] width 42 height 13
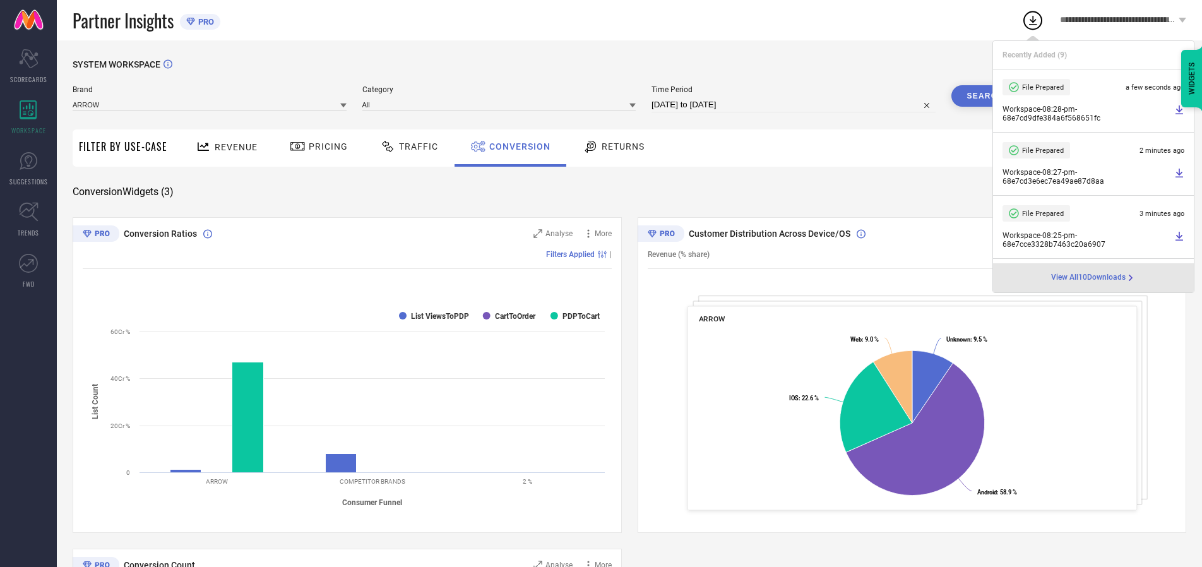
click at [516, 146] on span "Conversion" at bounding box center [519, 146] width 61 height 10
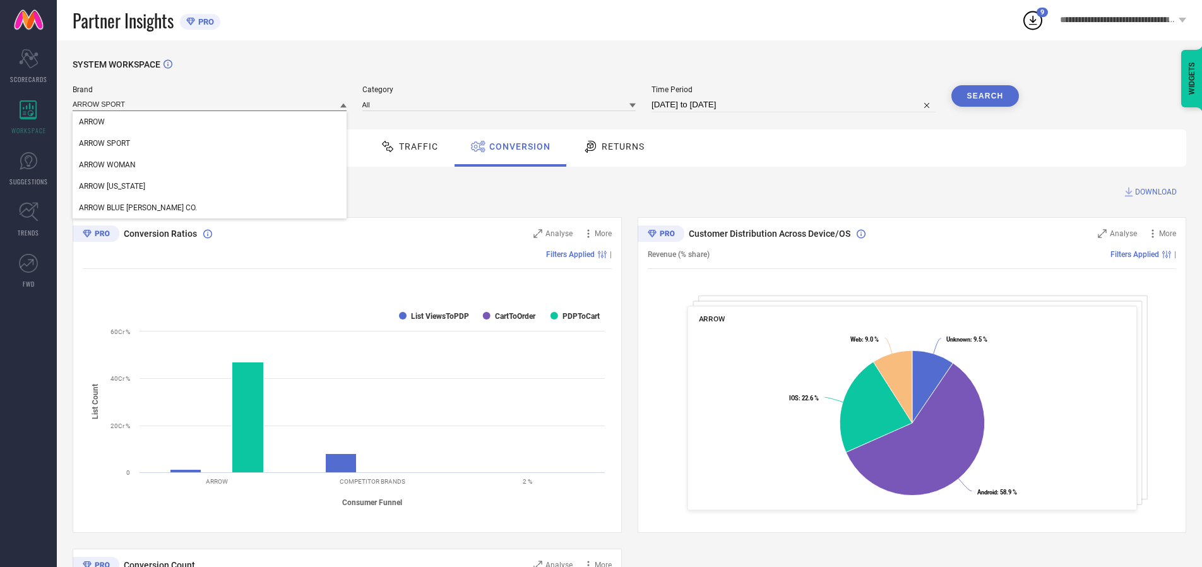
type input "ARROW SPORT"
click at [104, 144] on span "ARROW SPORT" at bounding box center [104, 143] width 51 height 9
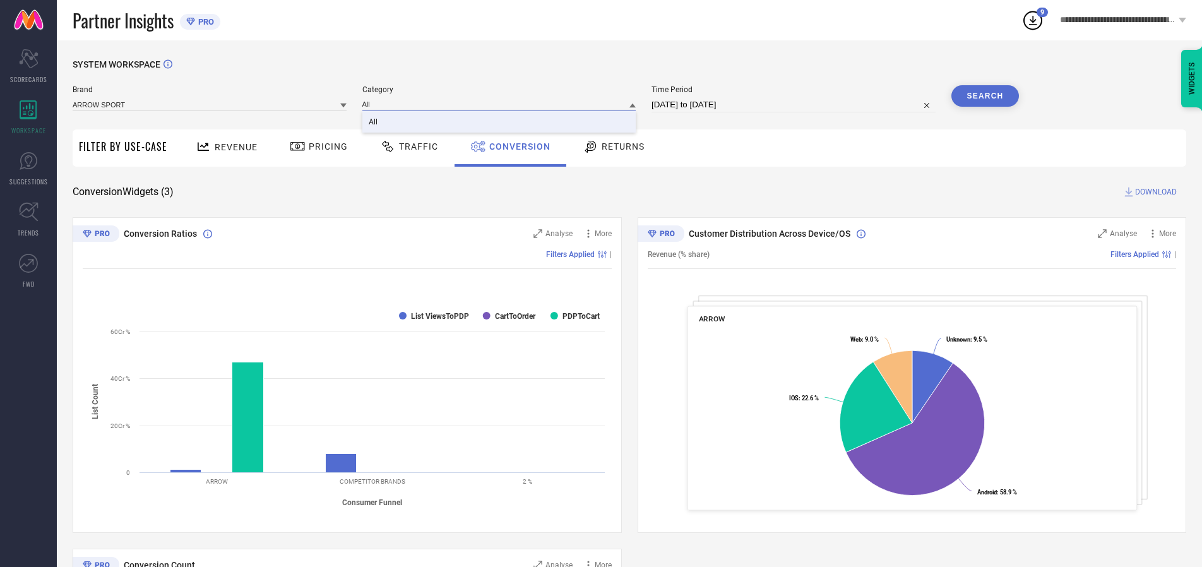
type input "All"
click at [374, 122] on span "All" at bounding box center [373, 121] width 9 height 9
click at [985, 96] on button "Search" at bounding box center [985, 95] width 68 height 21
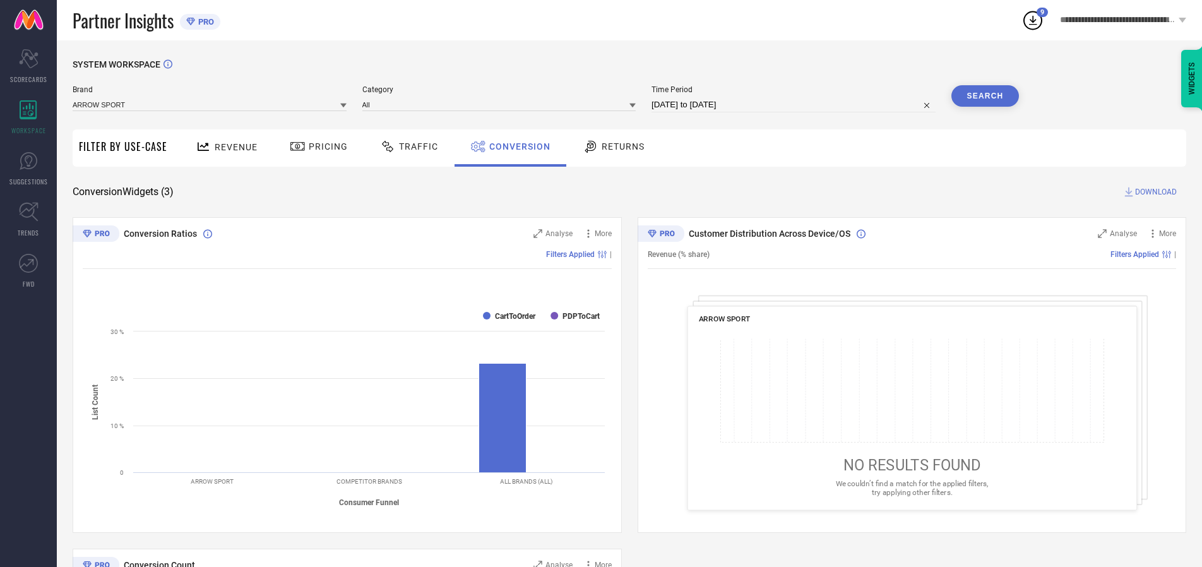
click at [1156, 192] on span "DOWNLOAD" at bounding box center [1156, 192] width 42 height 13
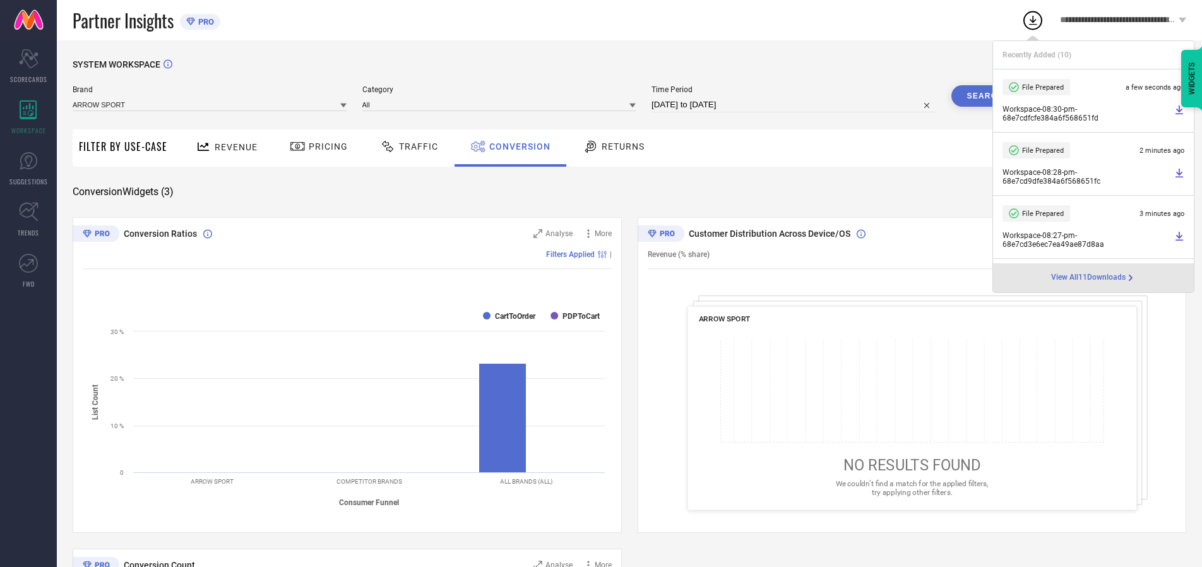
click at [516, 146] on span "Conversion" at bounding box center [519, 146] width 61 height 10
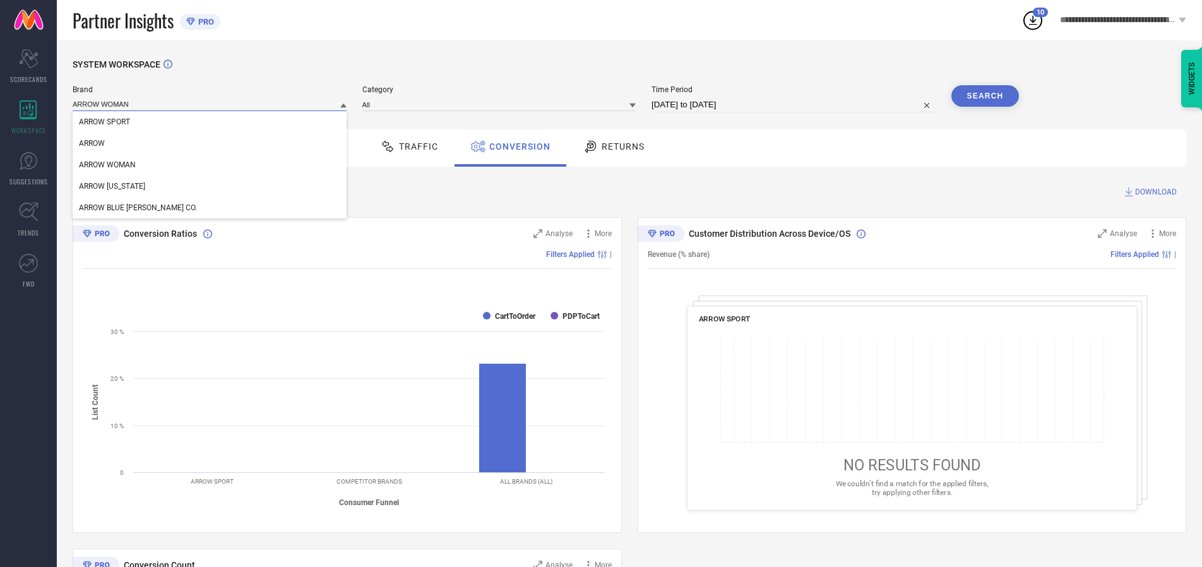
type input "ARROW WOMAN"
click at [107, 165] on span "ARROW WOMAN" at bounding box center [107, 164] width 57 height 9
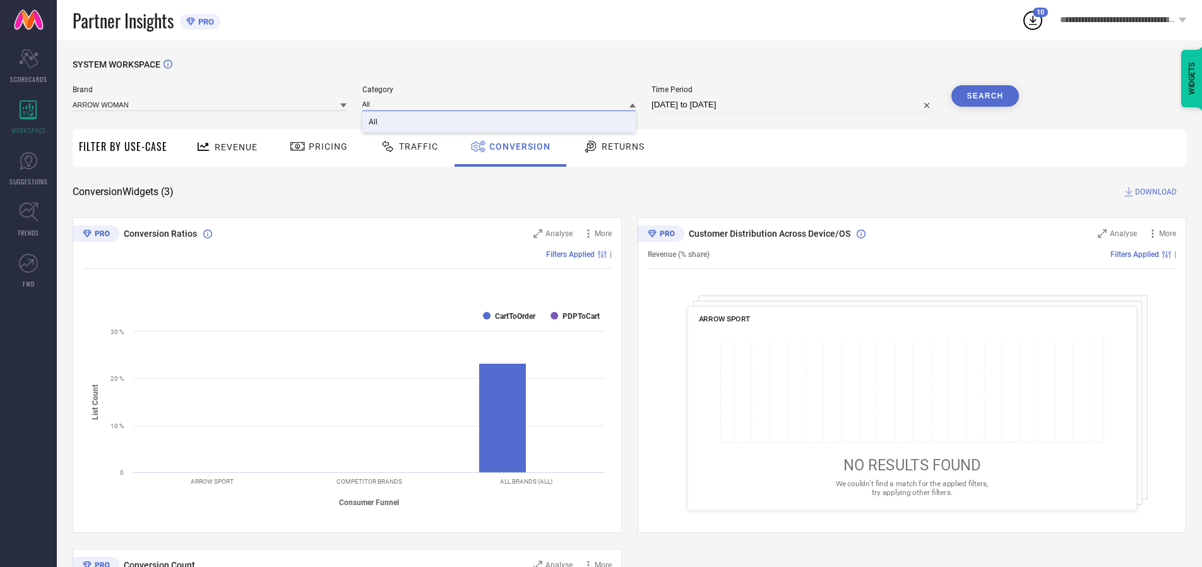
type input "All"
click at [374, 122] on span "All" at bounding box center [373, 121] width 9 height 9
click at [985, 96] on button "Search" at bounding box center [985, 95] width 68 height 21
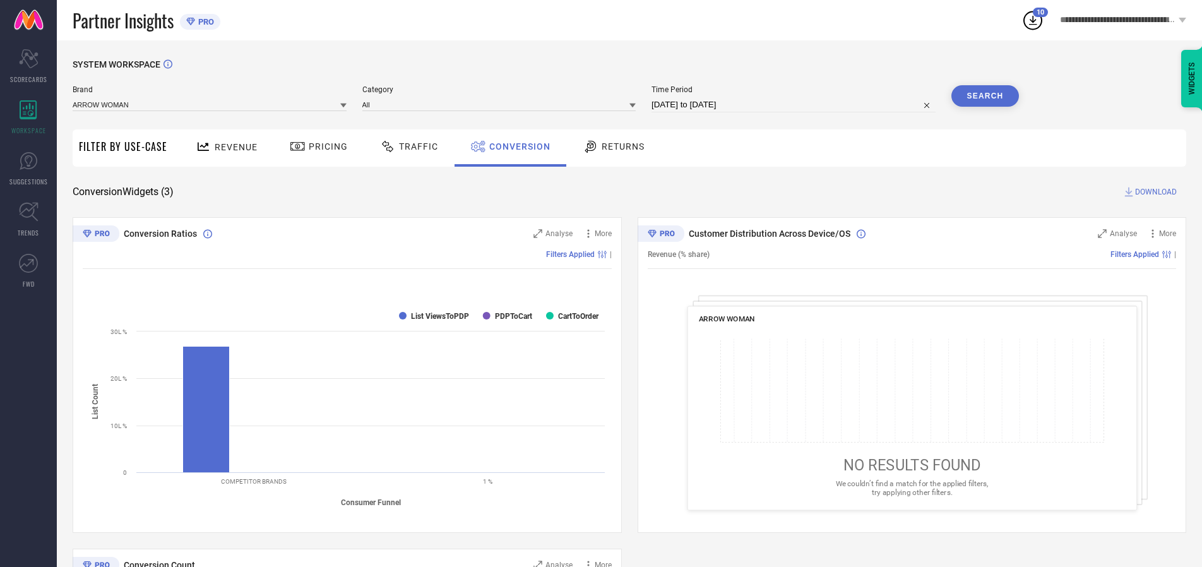
click at [1156, 192] on span "DOWNLOAD" at bounding box center [1156, 192] width 42 height 13
